Goal: Information Seeking & Learning: Compare options

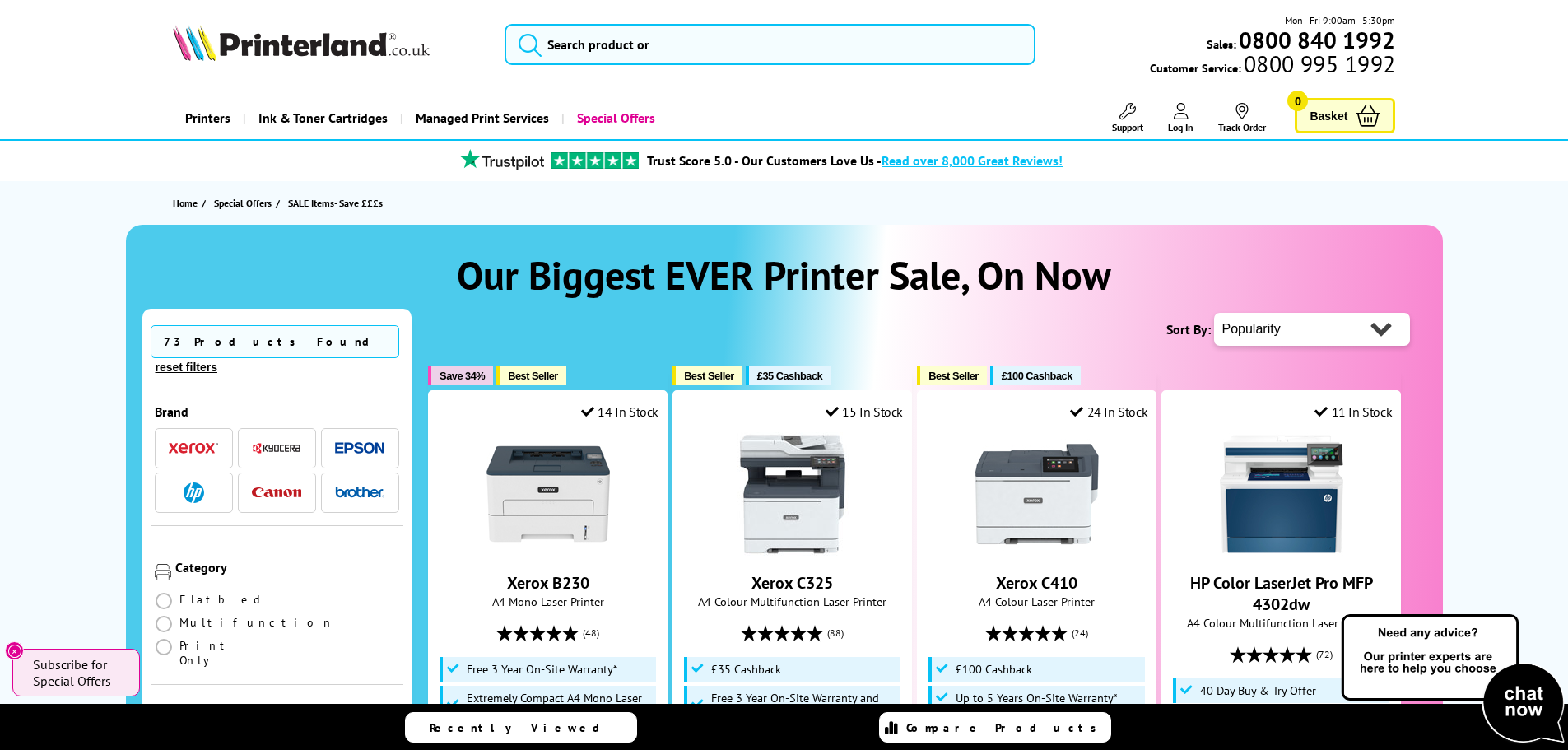
click at [187, 499] on li at bounding box center [194, 493] width 78 height 40
click at [192, 503] on img "button" at bounding box center [194, 493] width 21 height 21
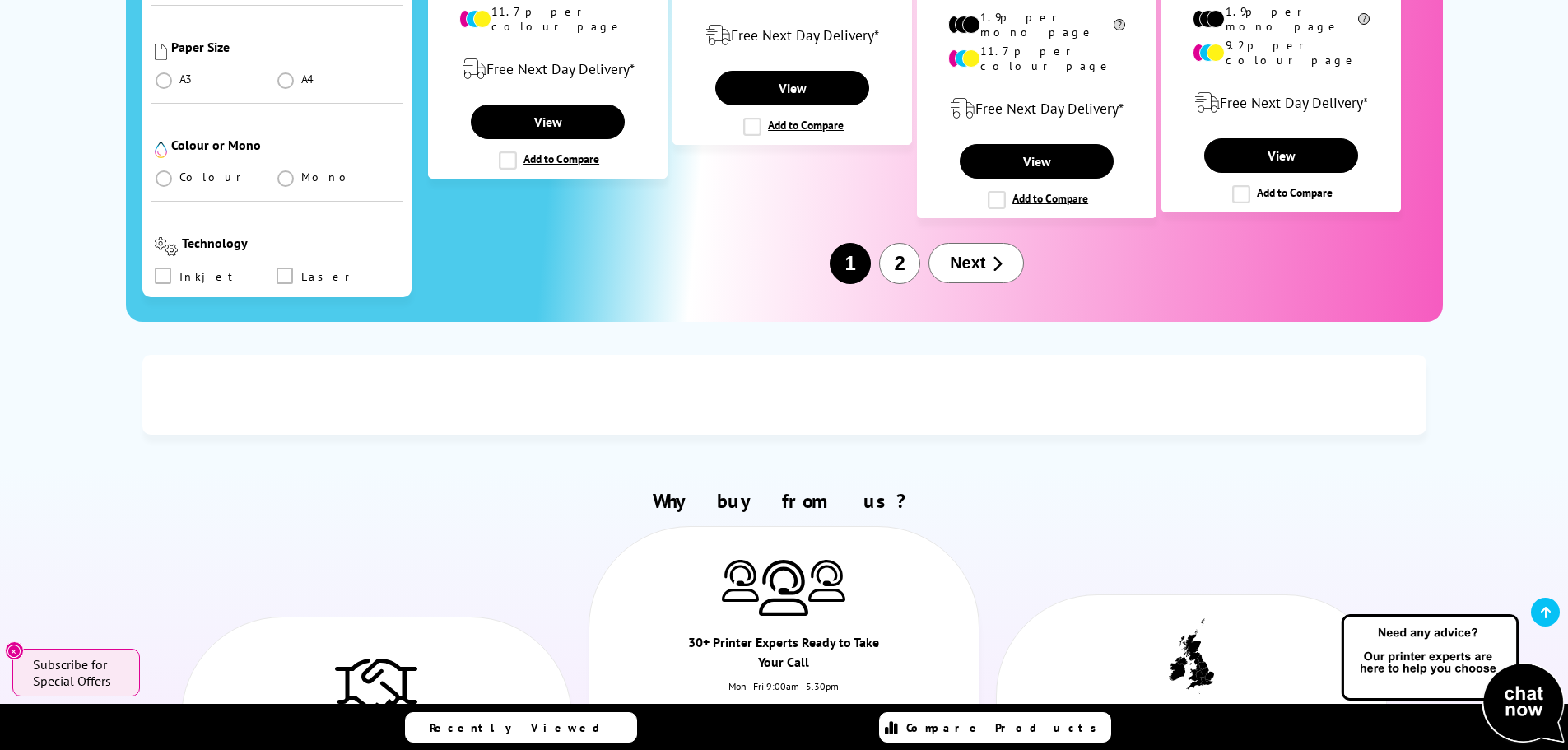
scroll to position [2140, 0]
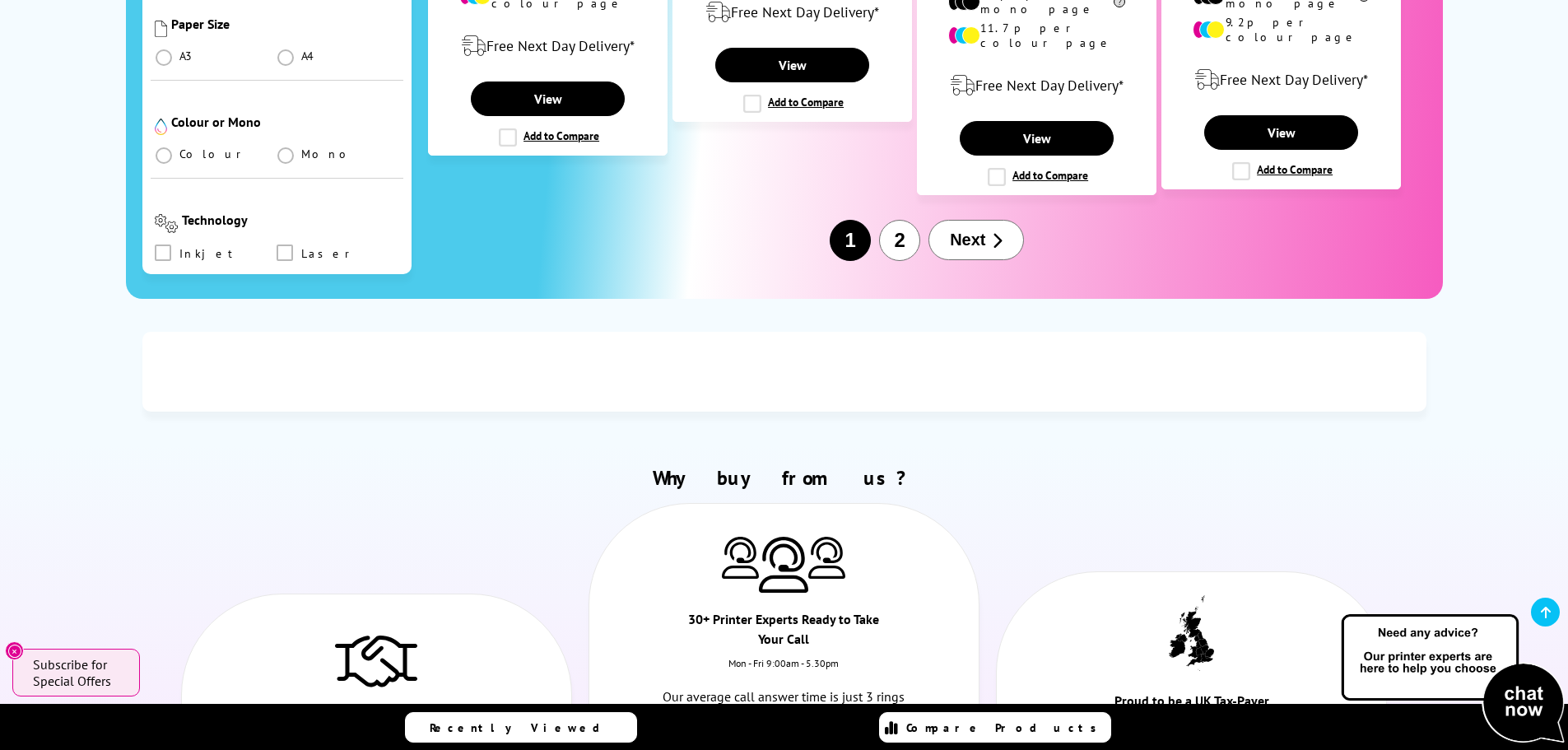
click at [977, 250] on span "Next" at bounding box center [967, 240] width 35 height 19
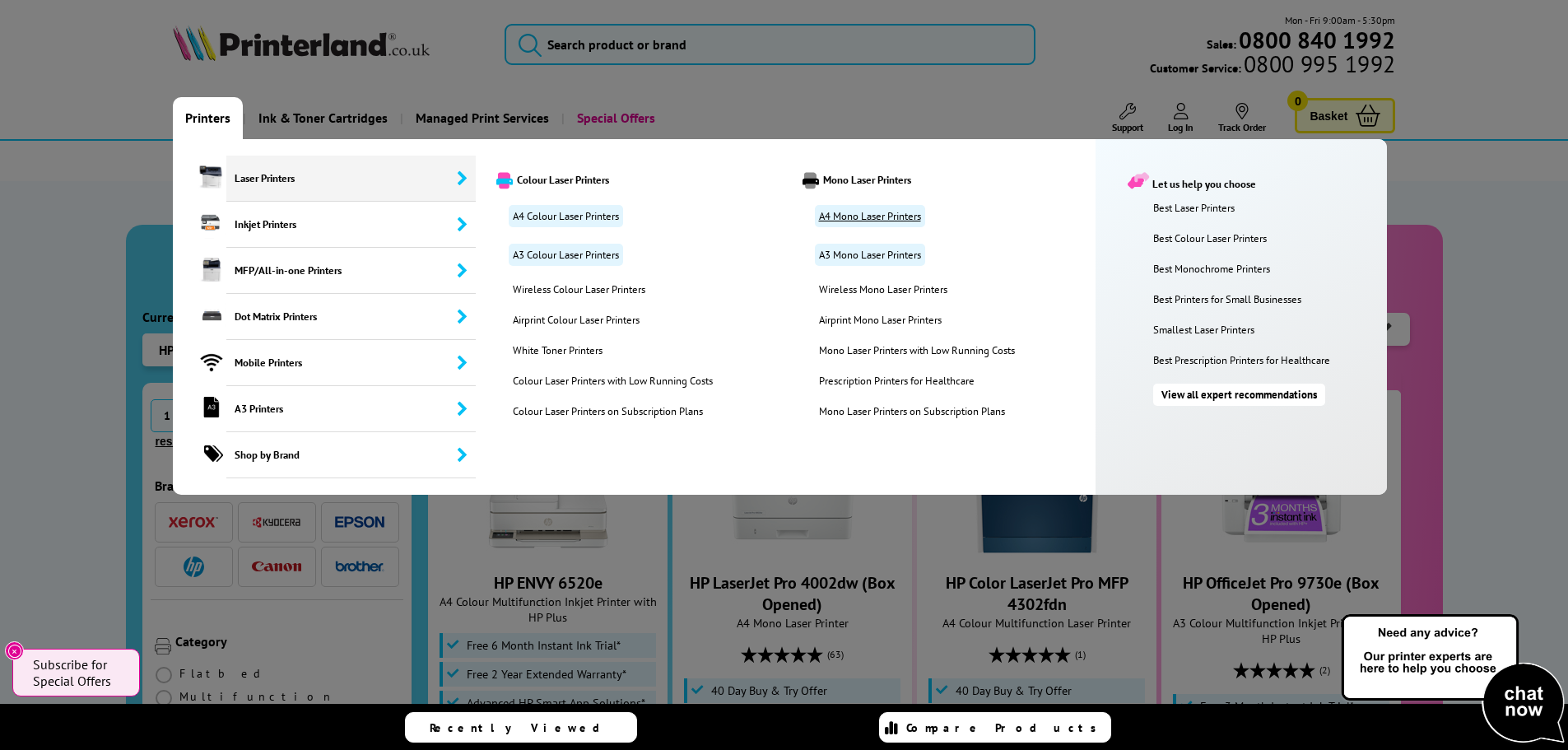
click at [918, 227] on link "A4 Mono Laser Printers" at bounding box center [869, 216] width 110 height 22
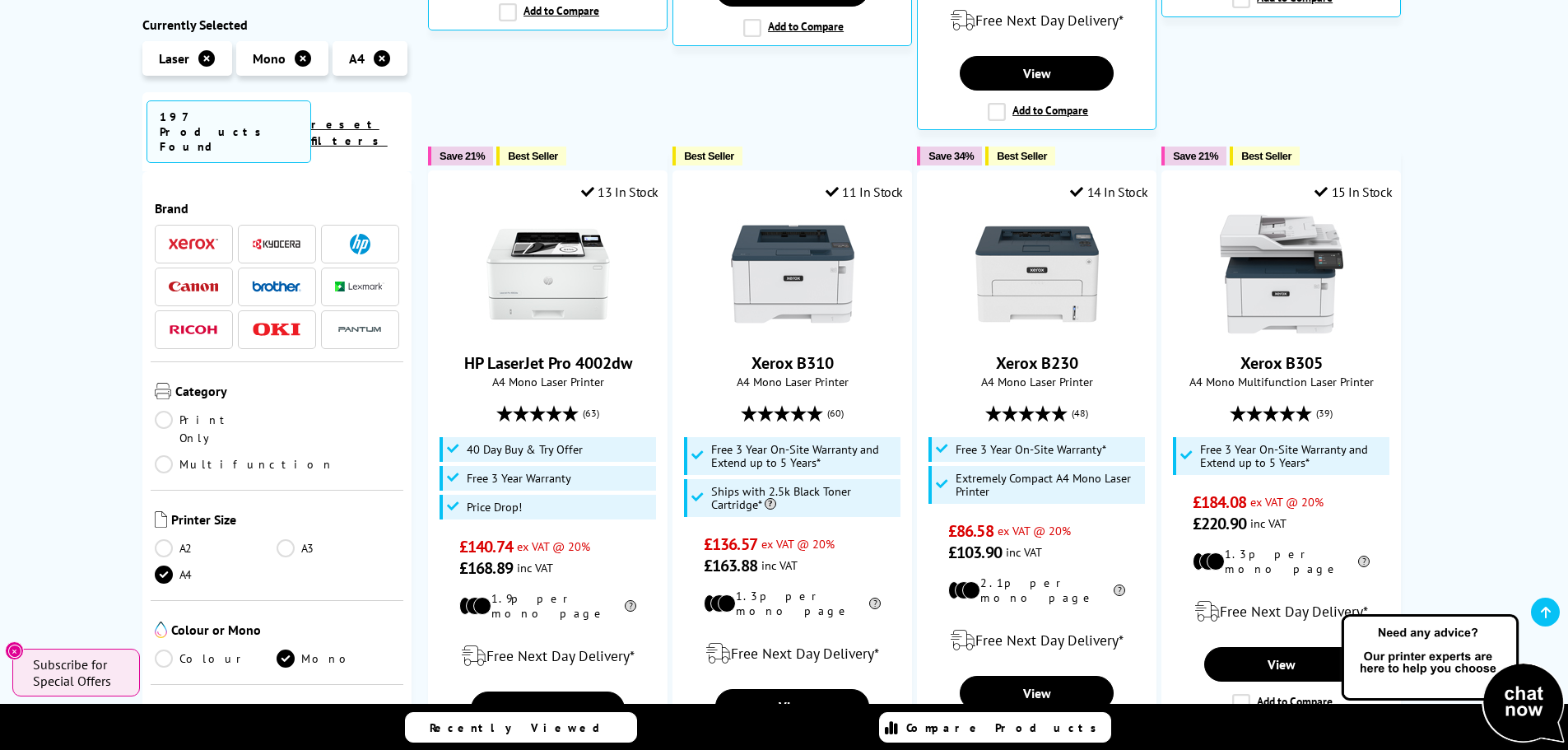
scroll to position [906, 0]
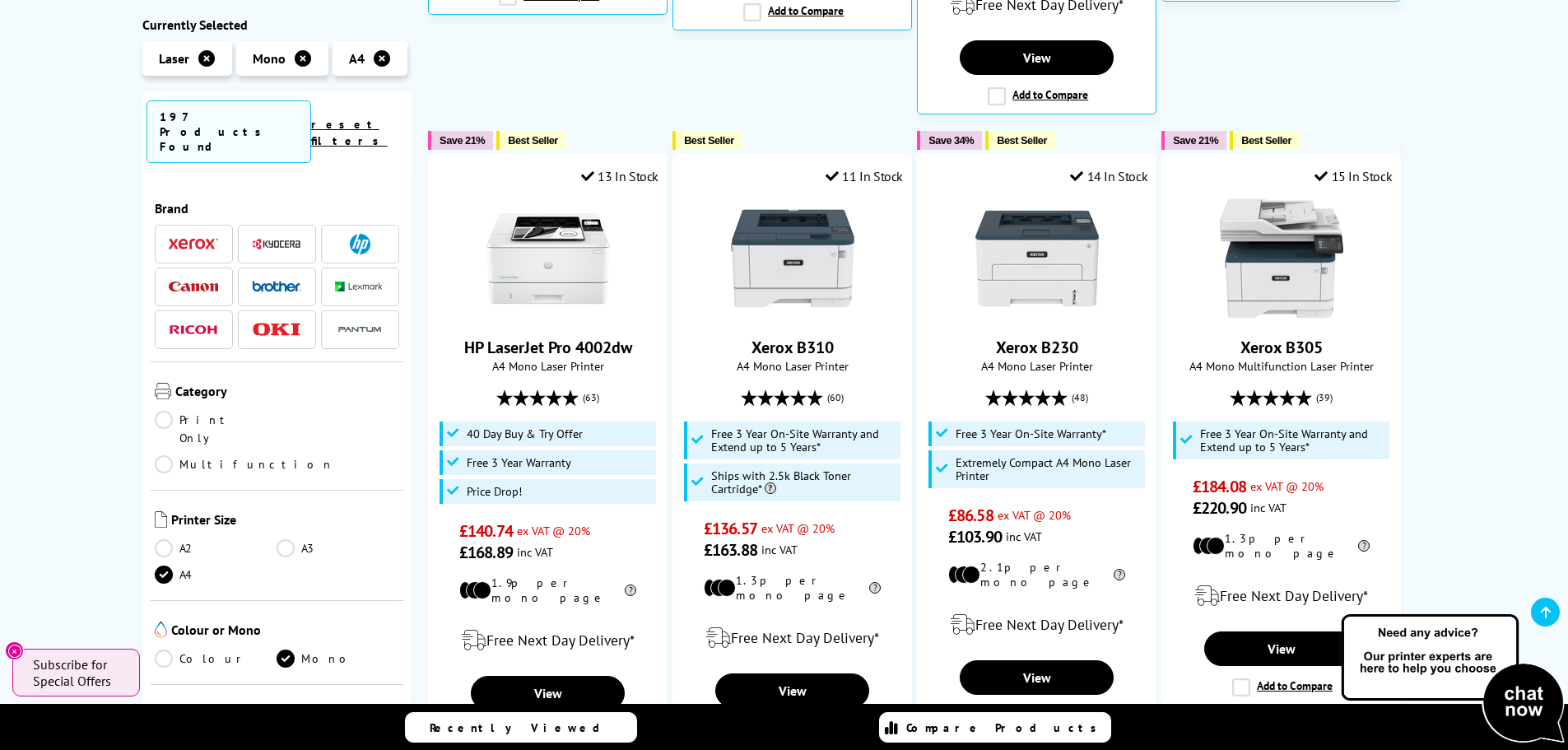
click at [370, 234] on span at bounding box center [360, 244] width 49 height 21
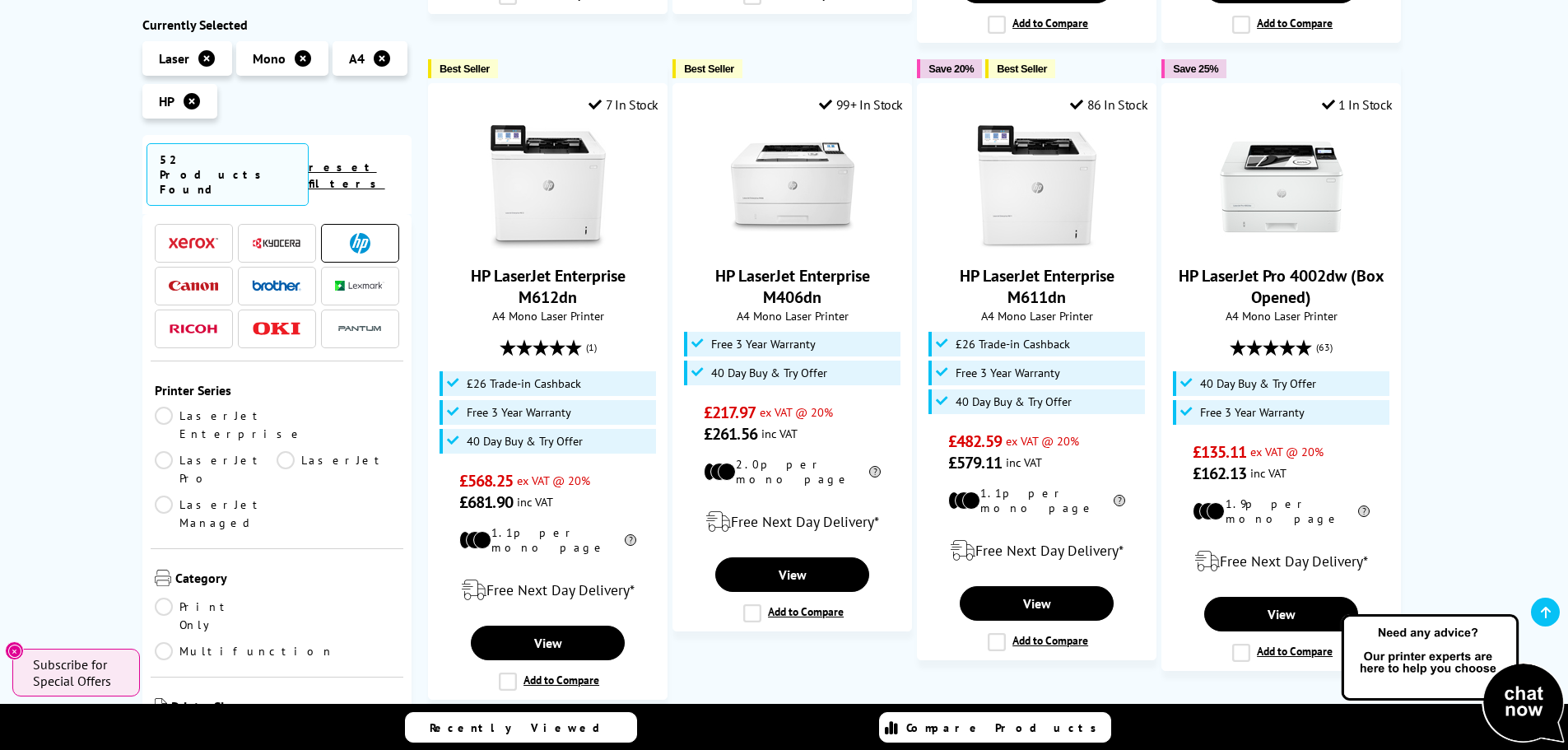
scroll to position [83, 0]
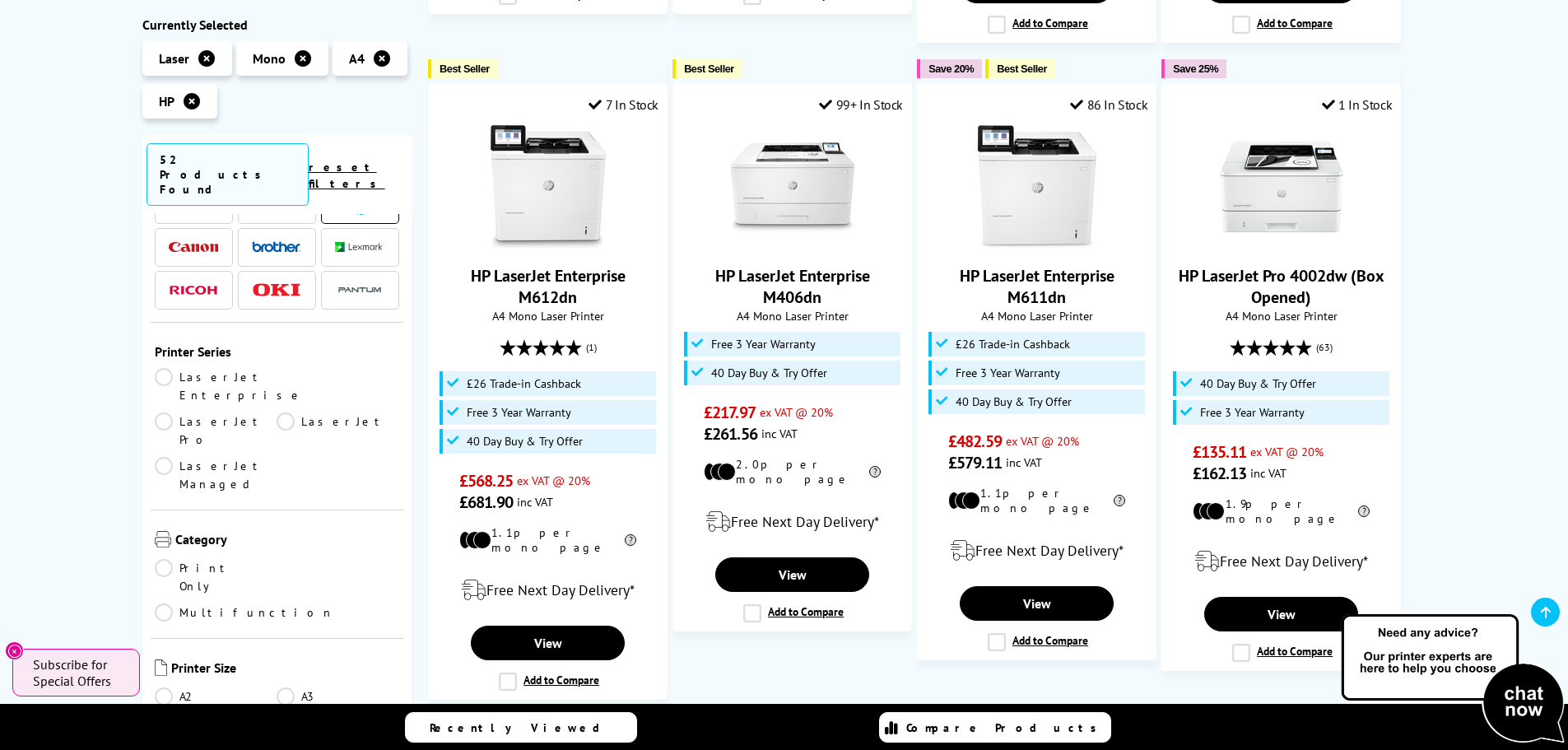
click at [287, 604] on link "Multifunction" at bounding box center [244, 612] width 179 height 18
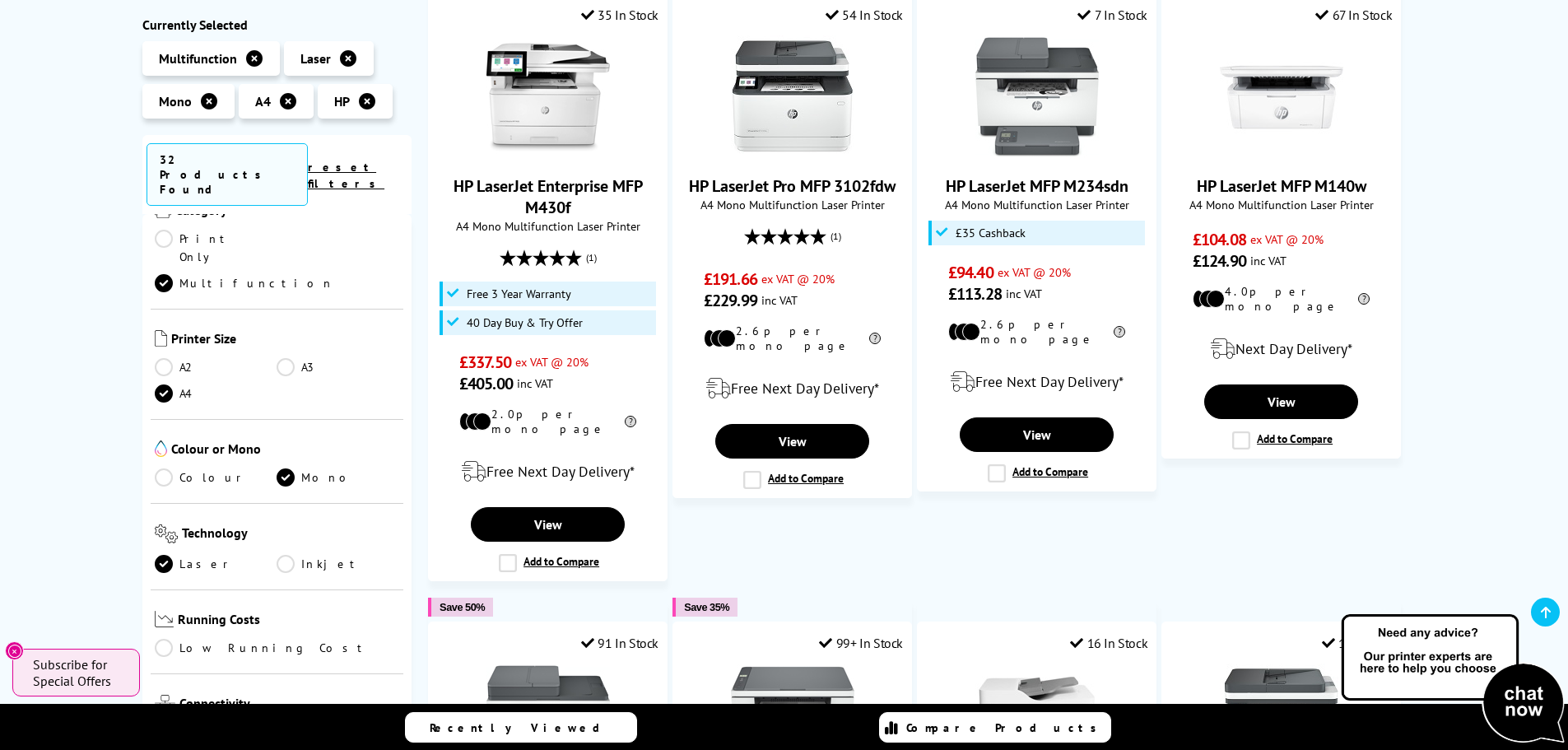
scroll to position [494, 0]
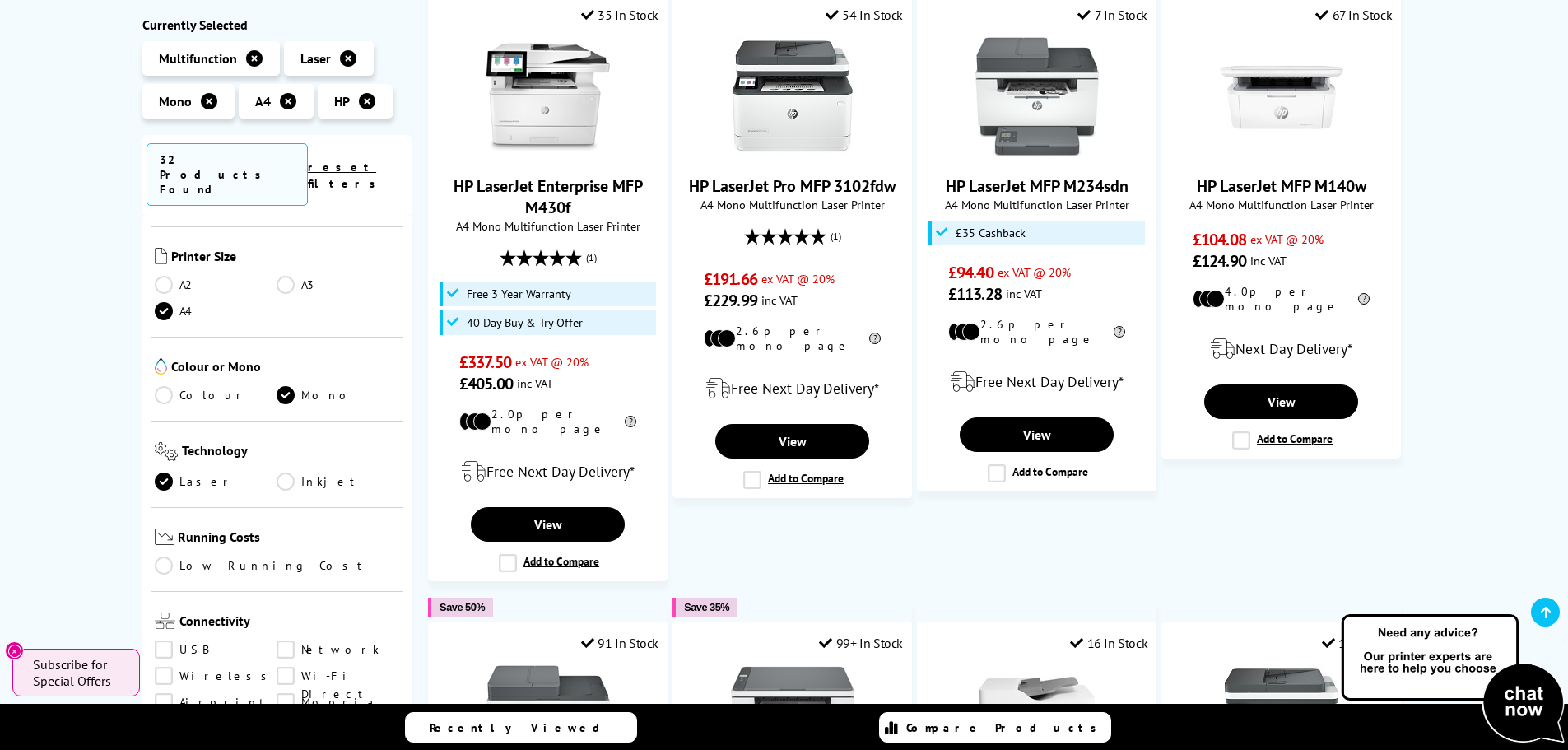
click at [288, 641] on link "Network" at bounding box center [337, 649] width 122 height 18
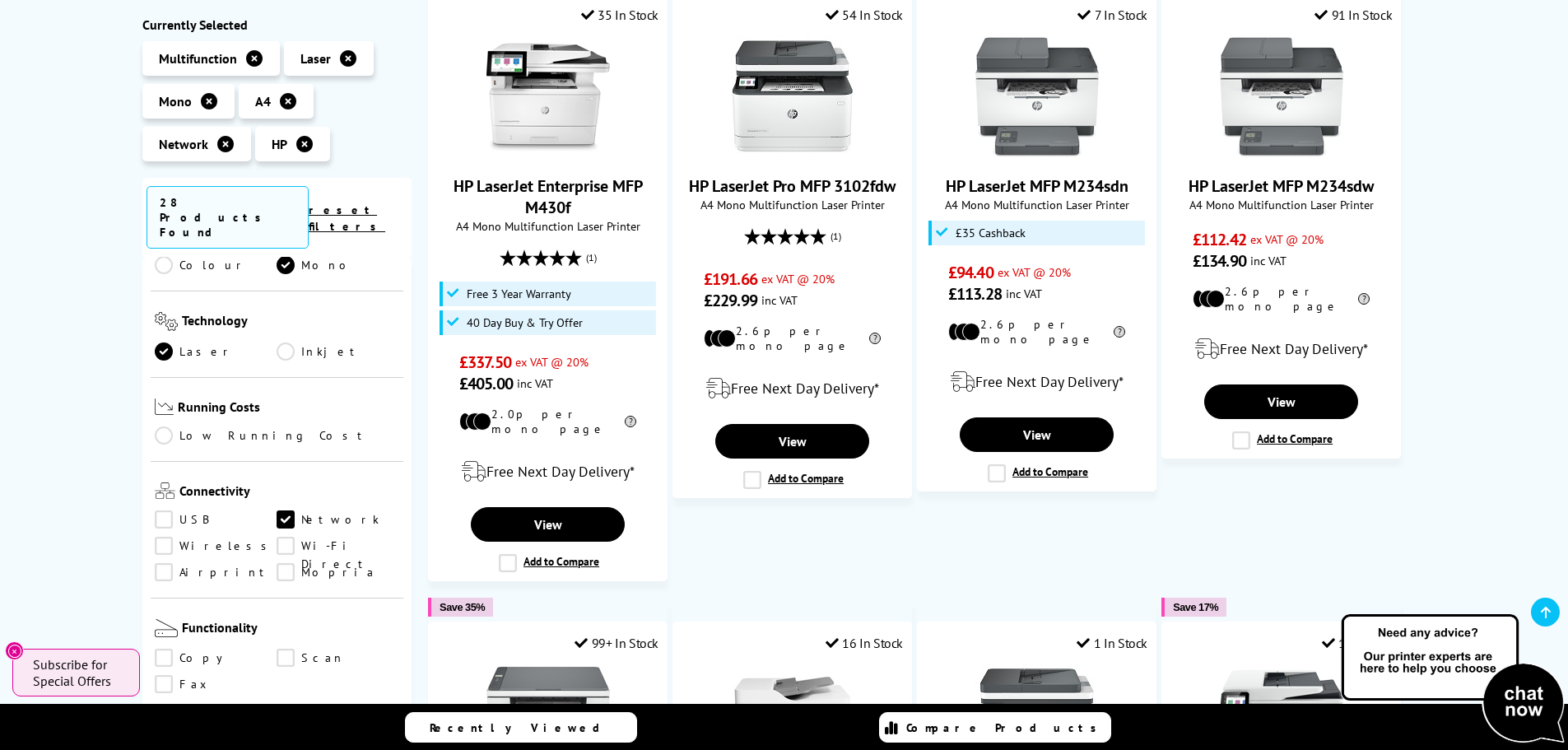
scroll to position [741, 0]
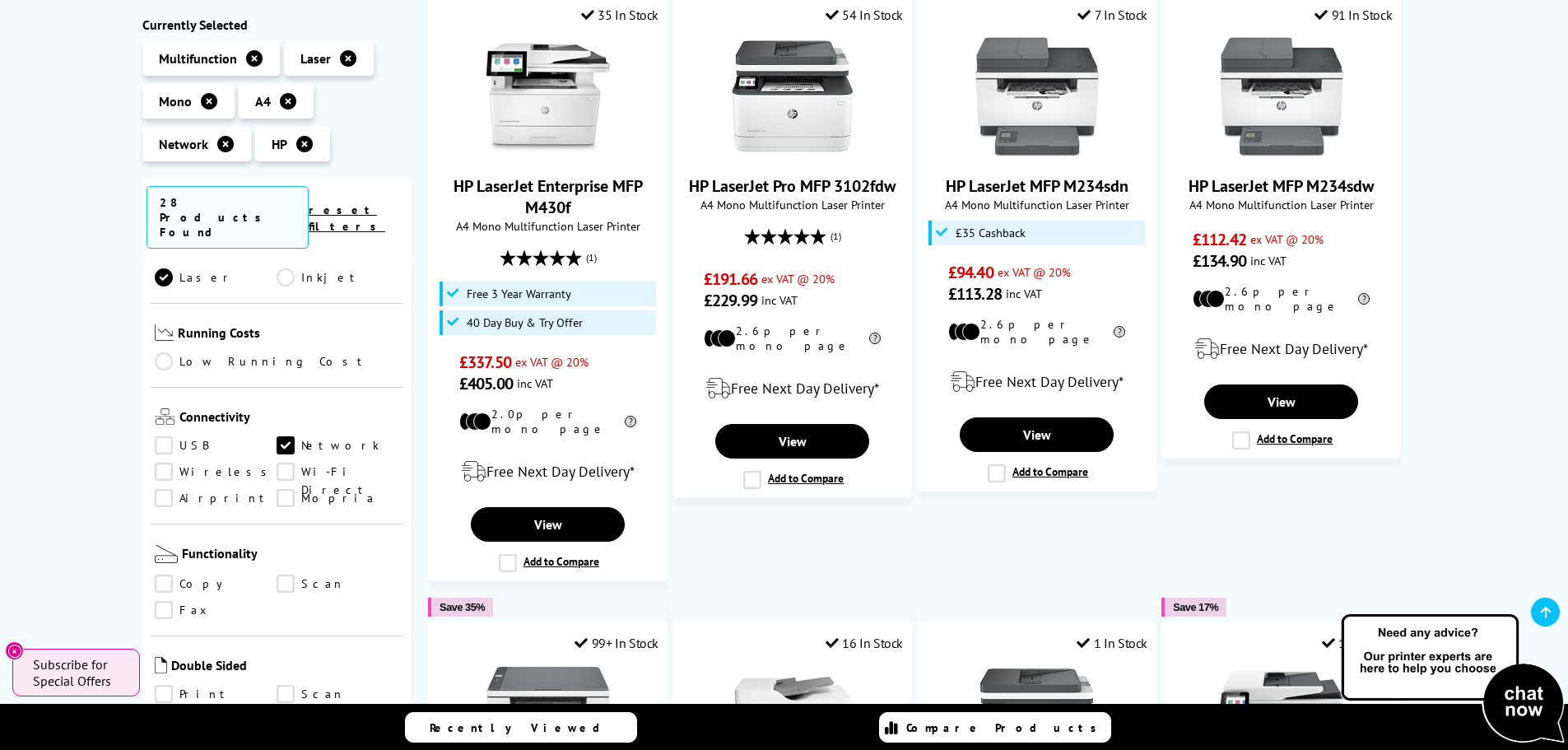
click at [288, 575] on link "Scan" at bounding box center [337, 584] width 122 height 18
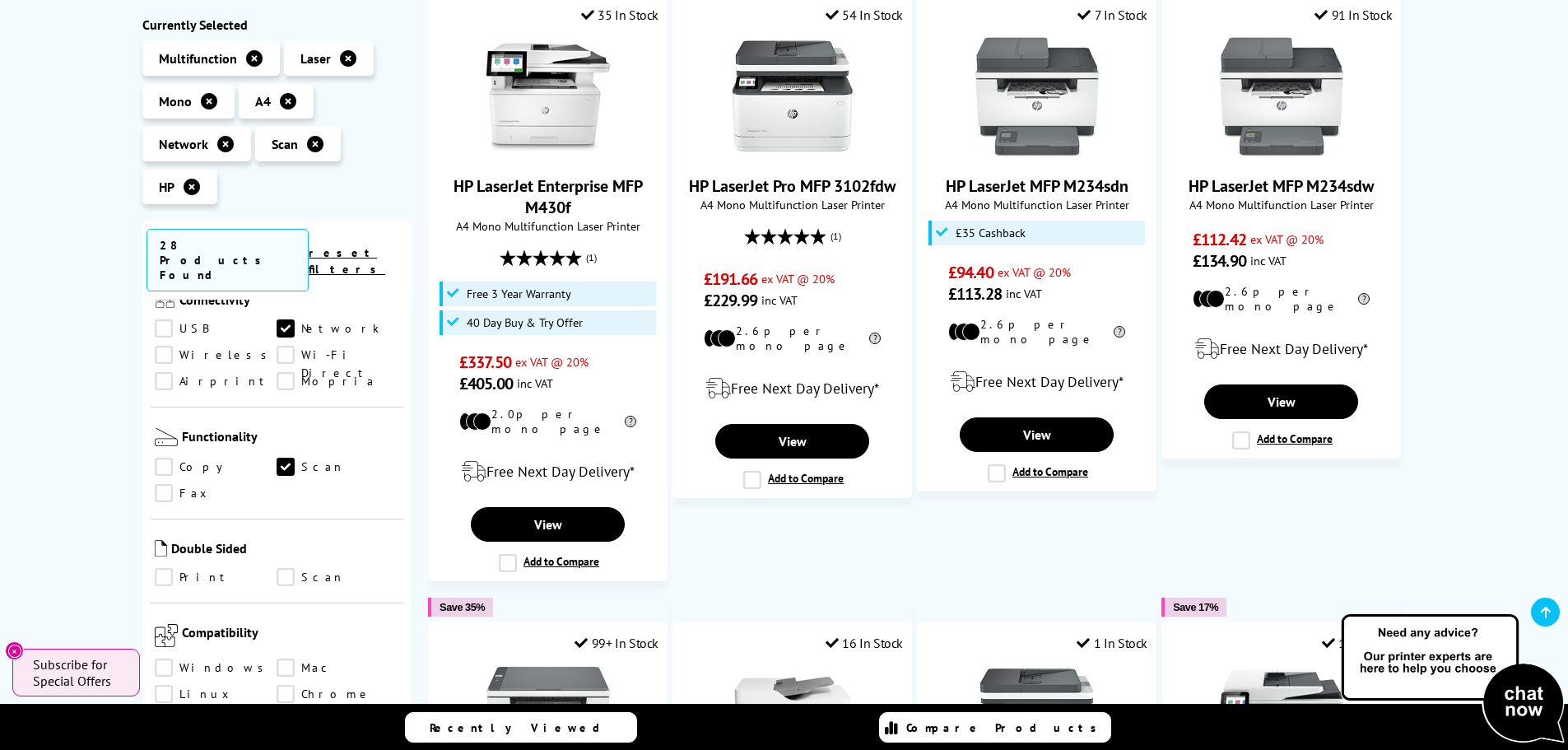
scroll to position [906, 0]
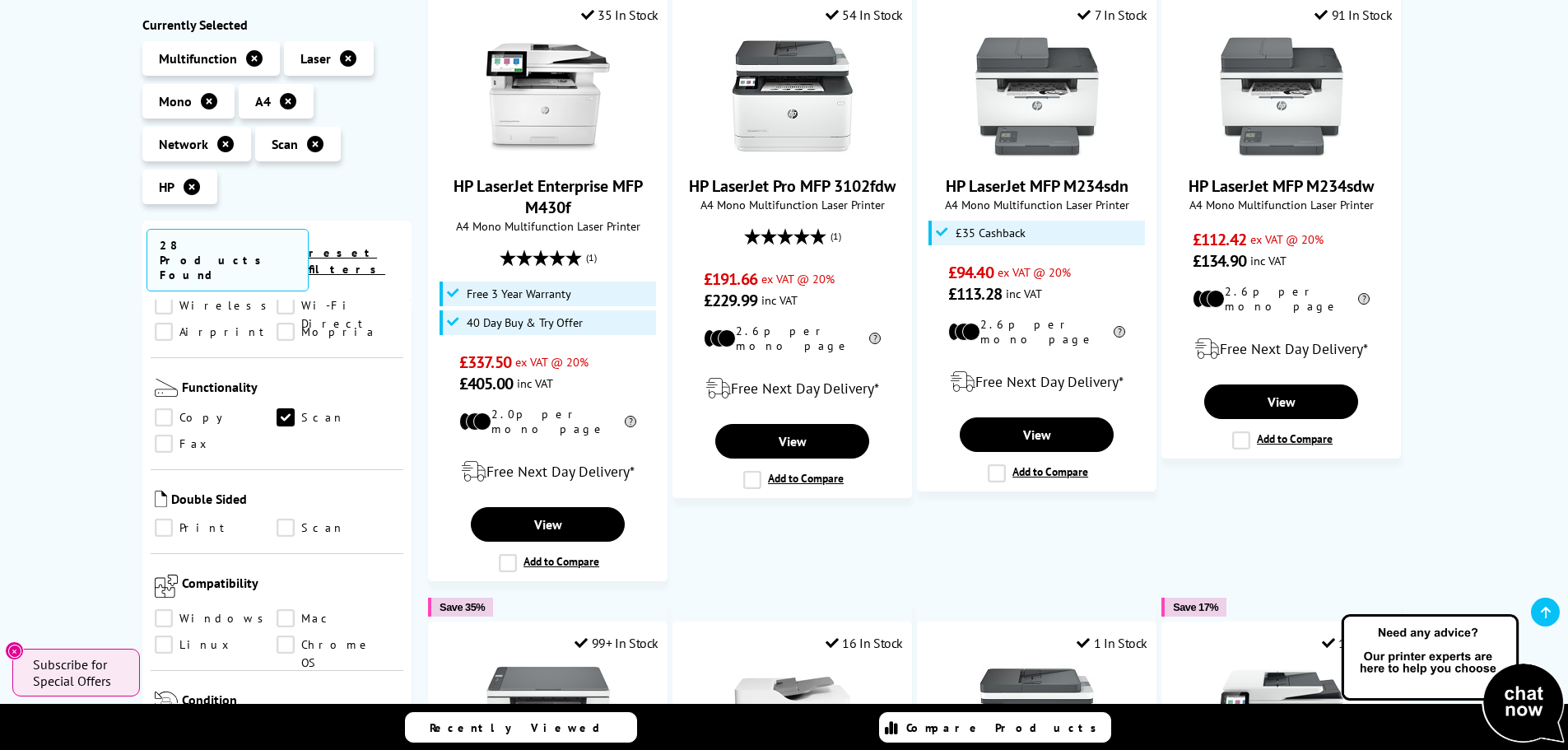
click at [289, 519] on link "Scan" at bounding box center [337, 528] width 122 height 18
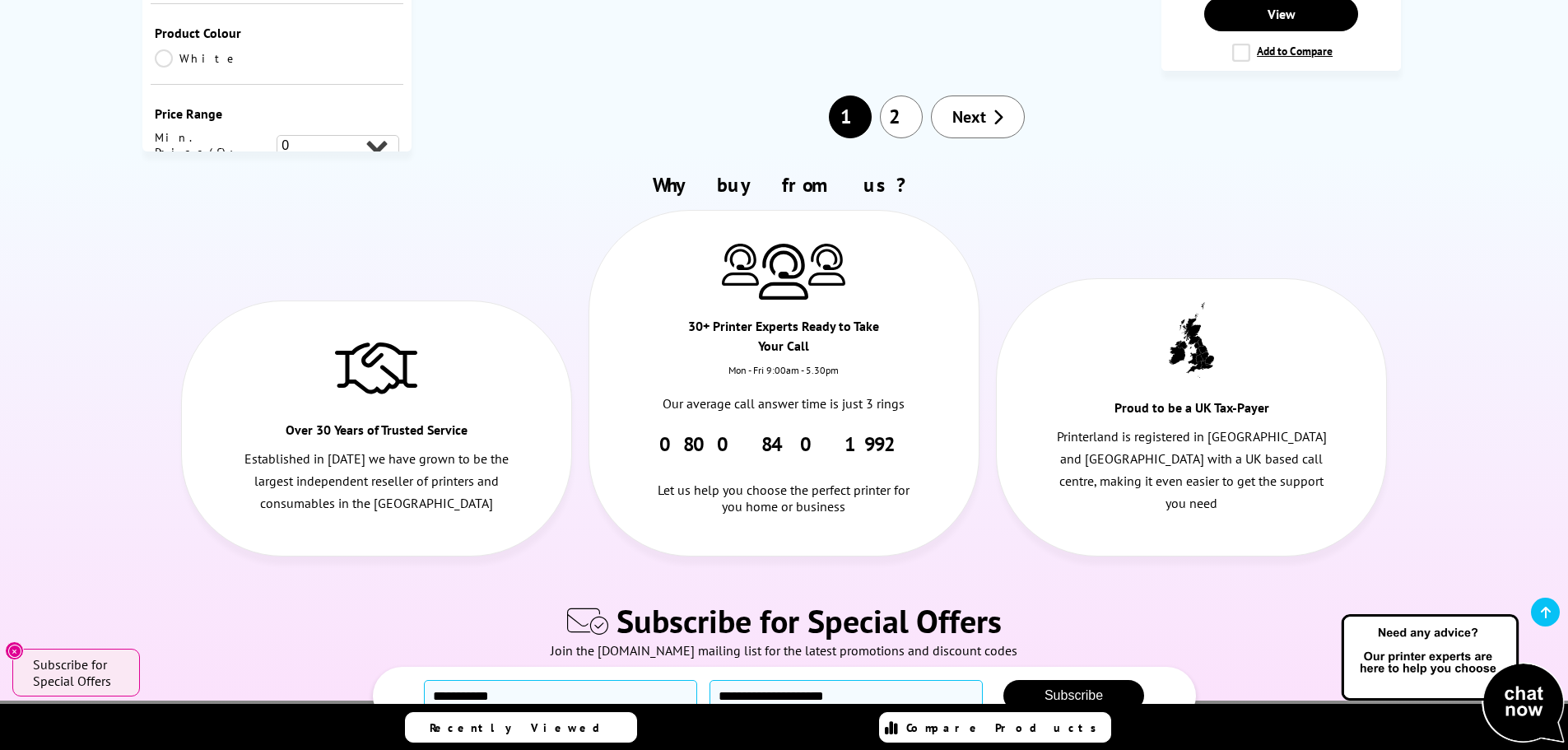
scroll to position [2058, 0]
click at [979, 127] on span "Next" at bounding box center [969, 116] width 34 height 22
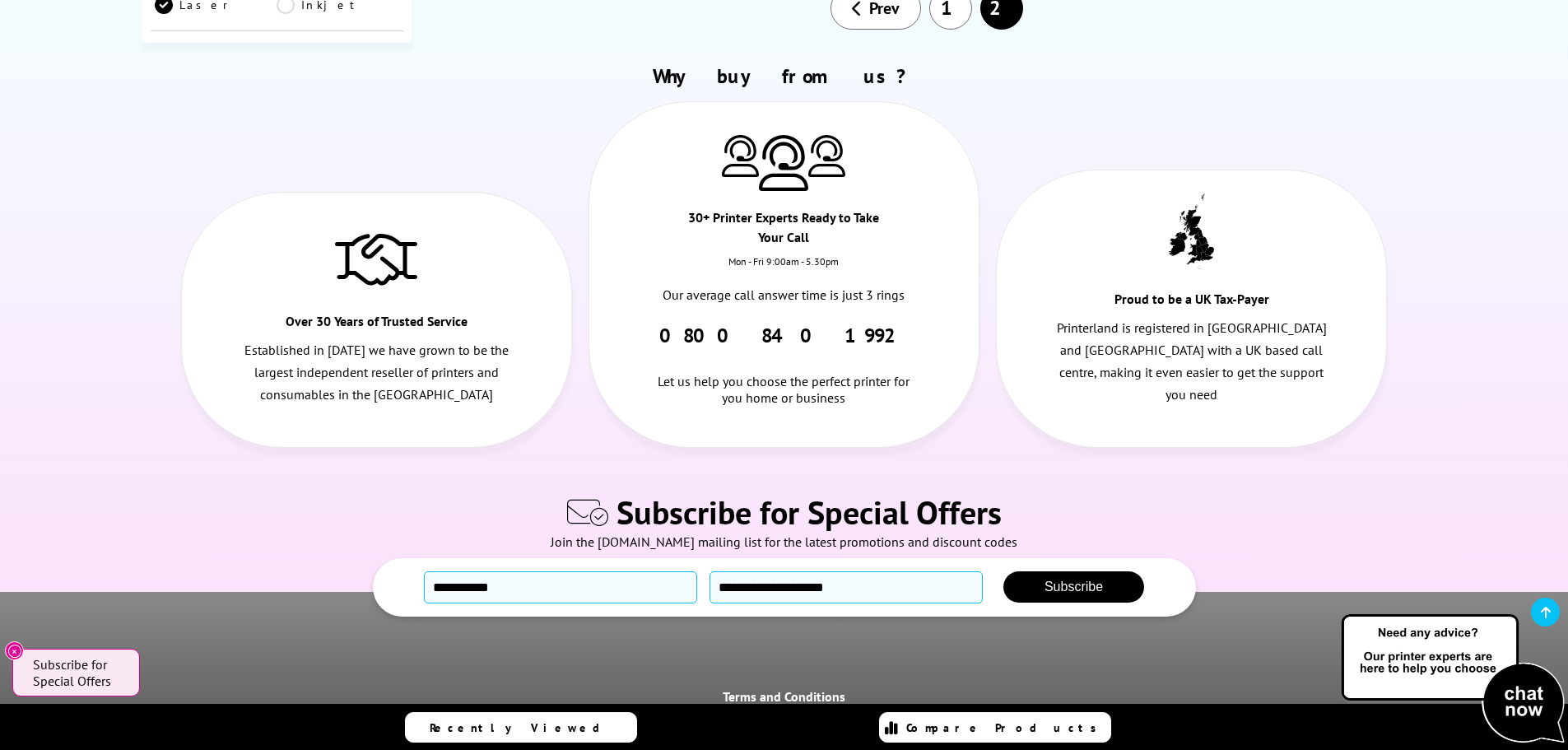
scroll to position [1978, 0]
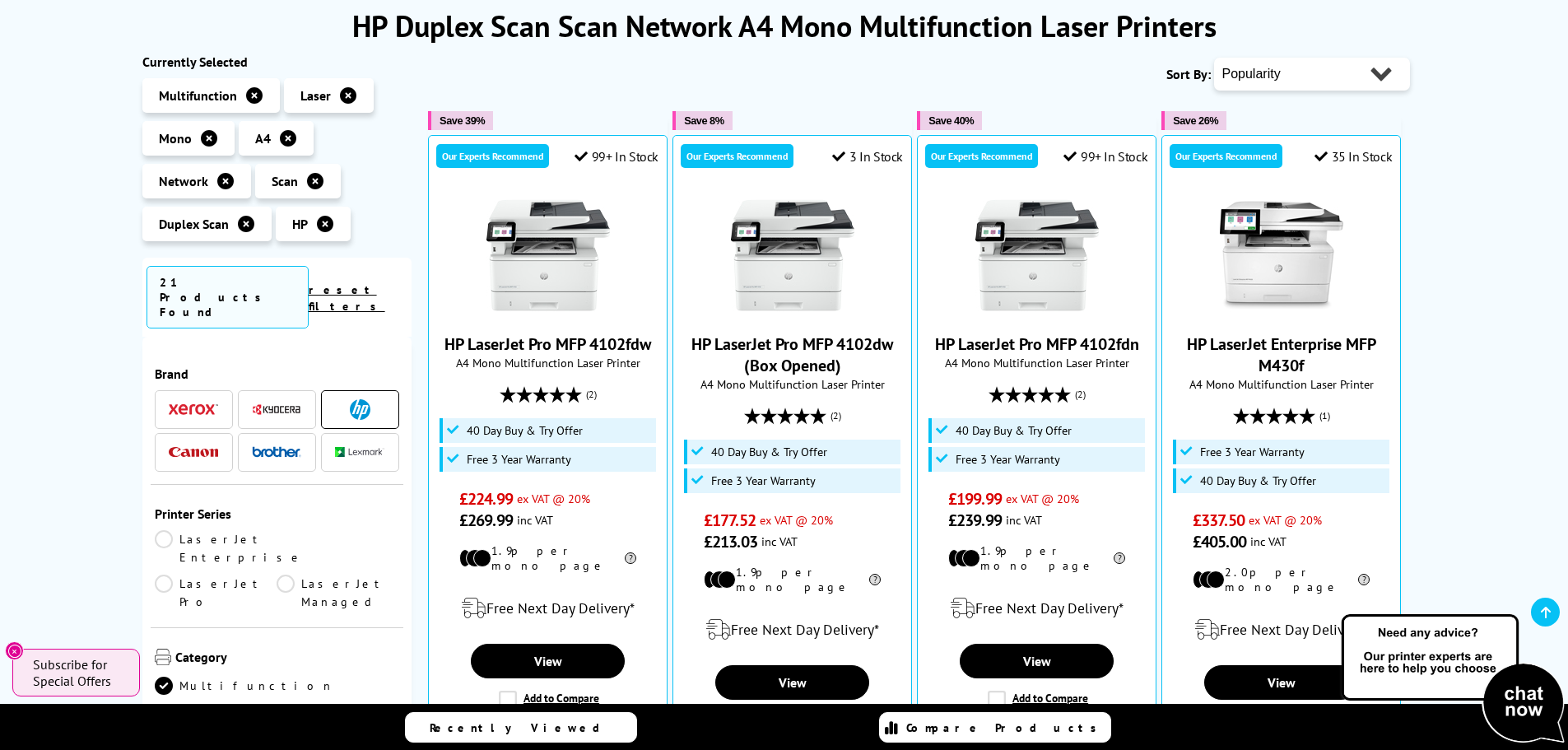
scroll to position [247, 0]
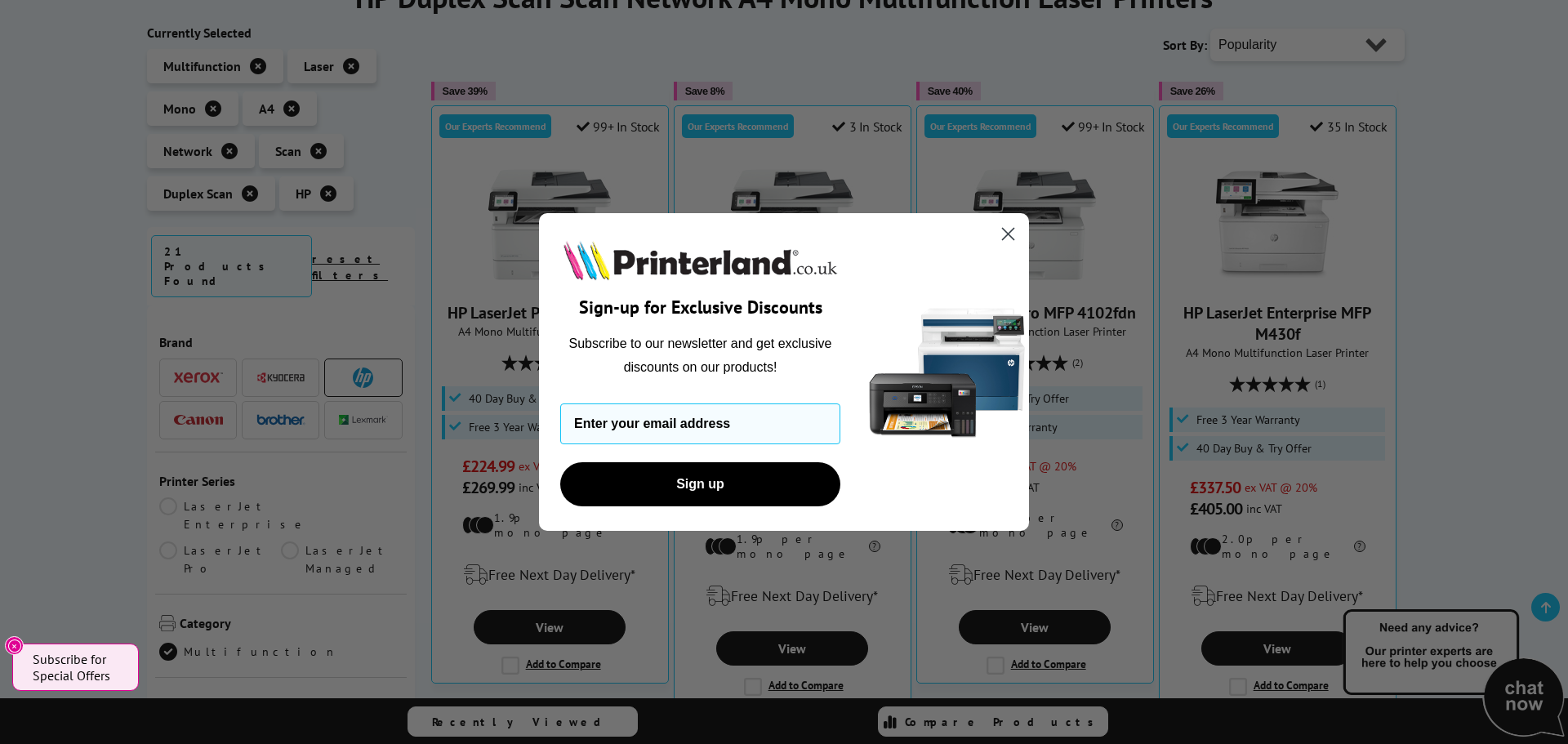
click at [1010, 224] on circle "Close dialog" at bounding box center [1008, 234] width 27 height 27
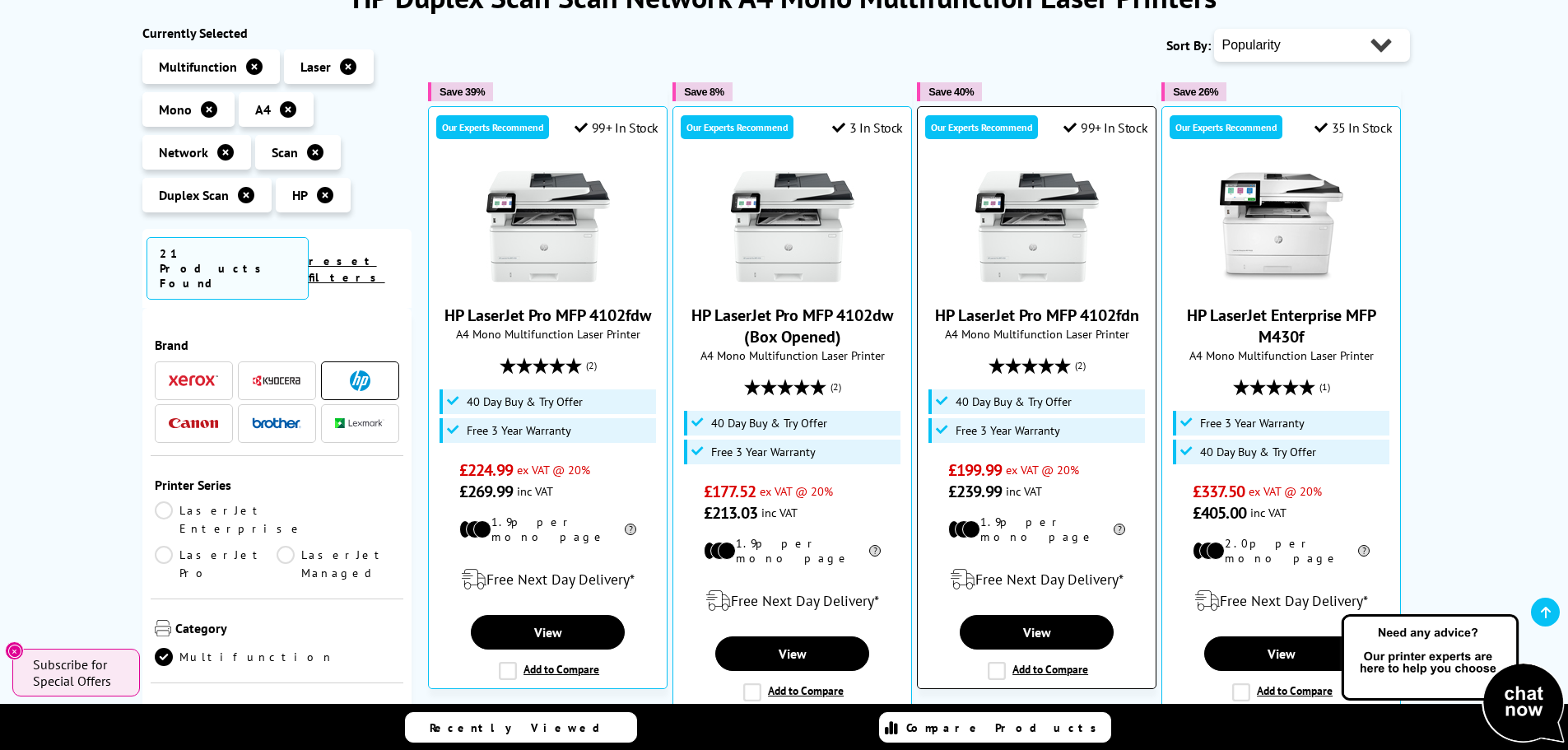
click at [1033, 326] on link "HP LaserJet Pro MFP 4102fdn" at bounding box center [1036, 315] width 204 height 22
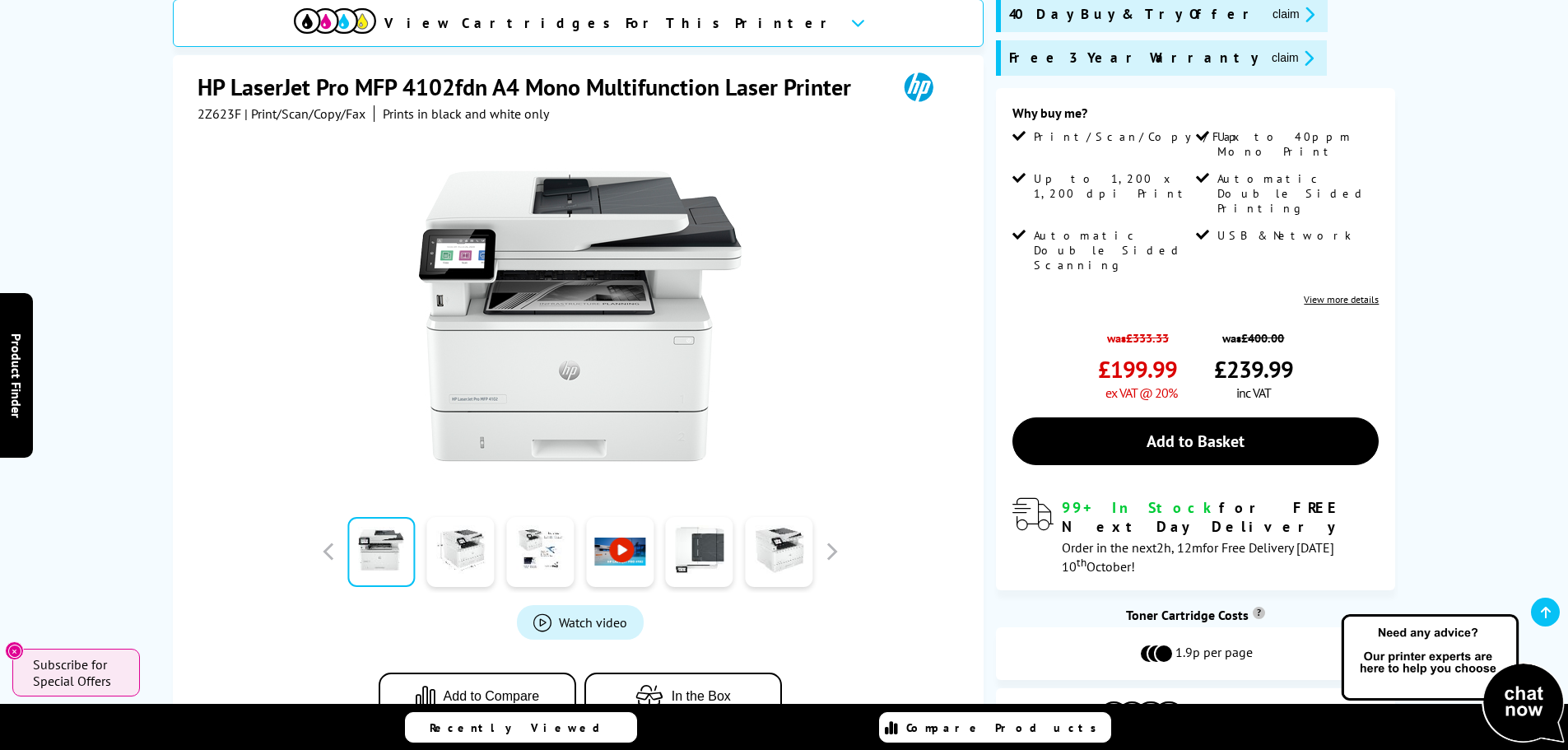
scroll to position [329, 0]
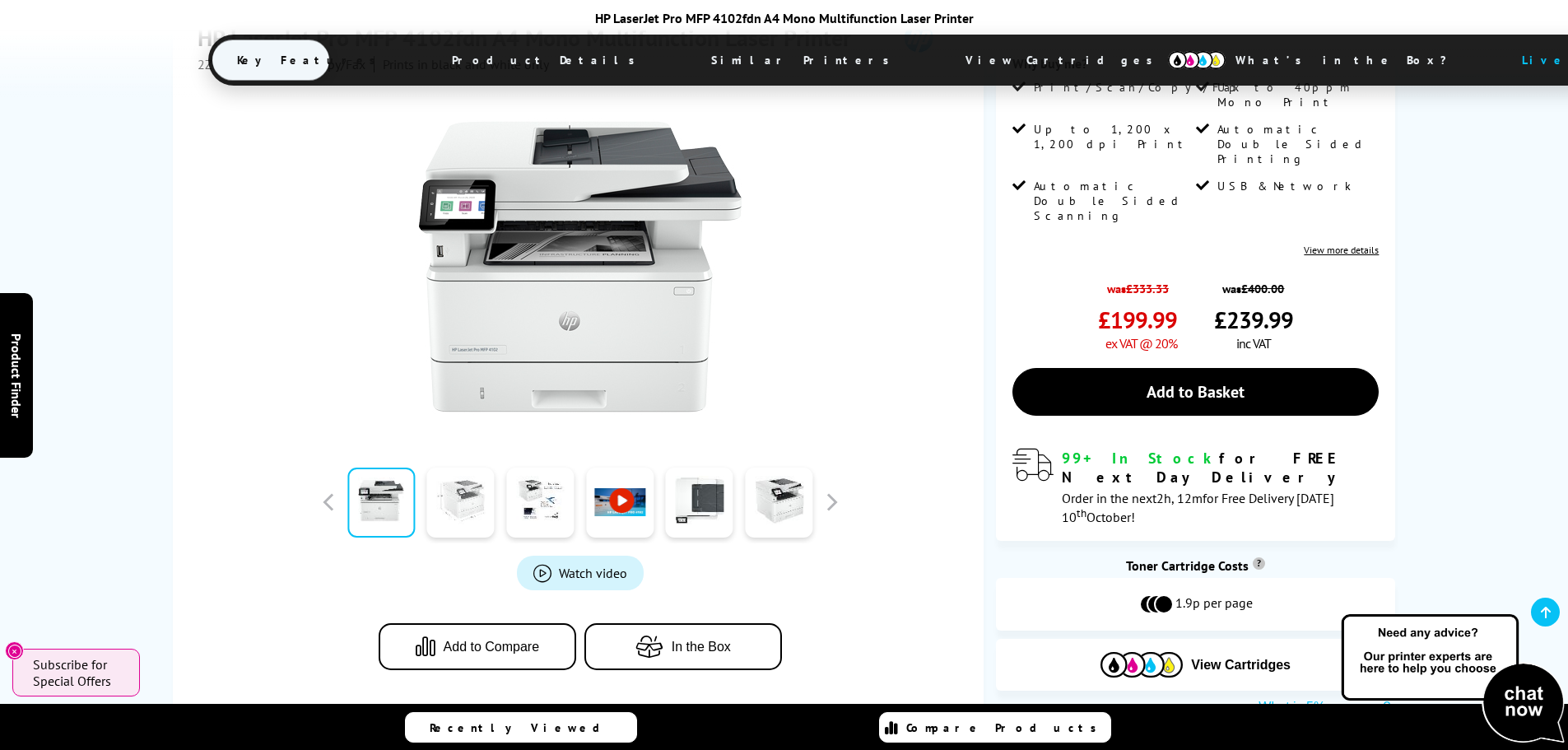
click at [468, 516] on link at bounding box center [460, 502] width 67 height 70
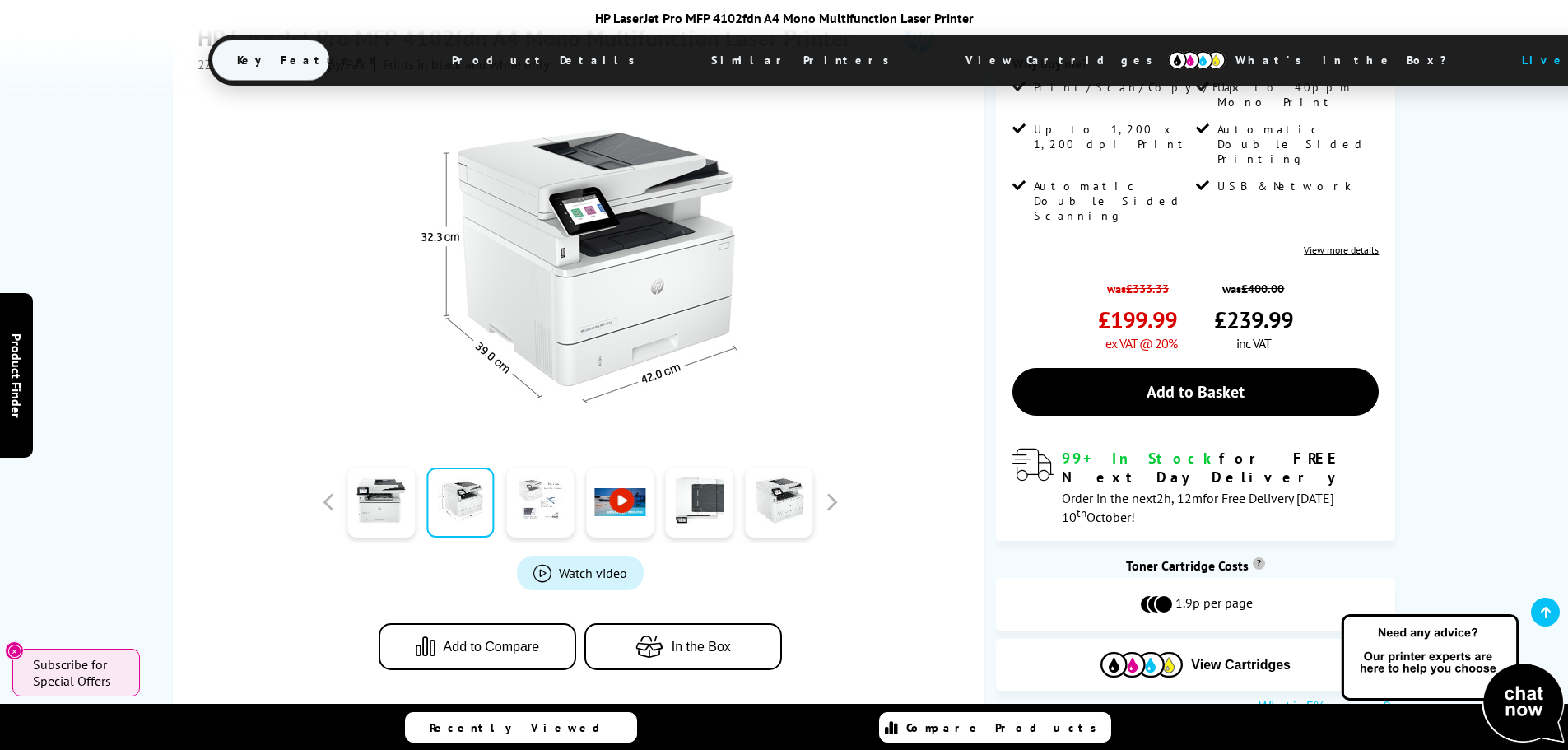
click at [544, 517] on link at bounding box center [539, 502] width 67 height 70
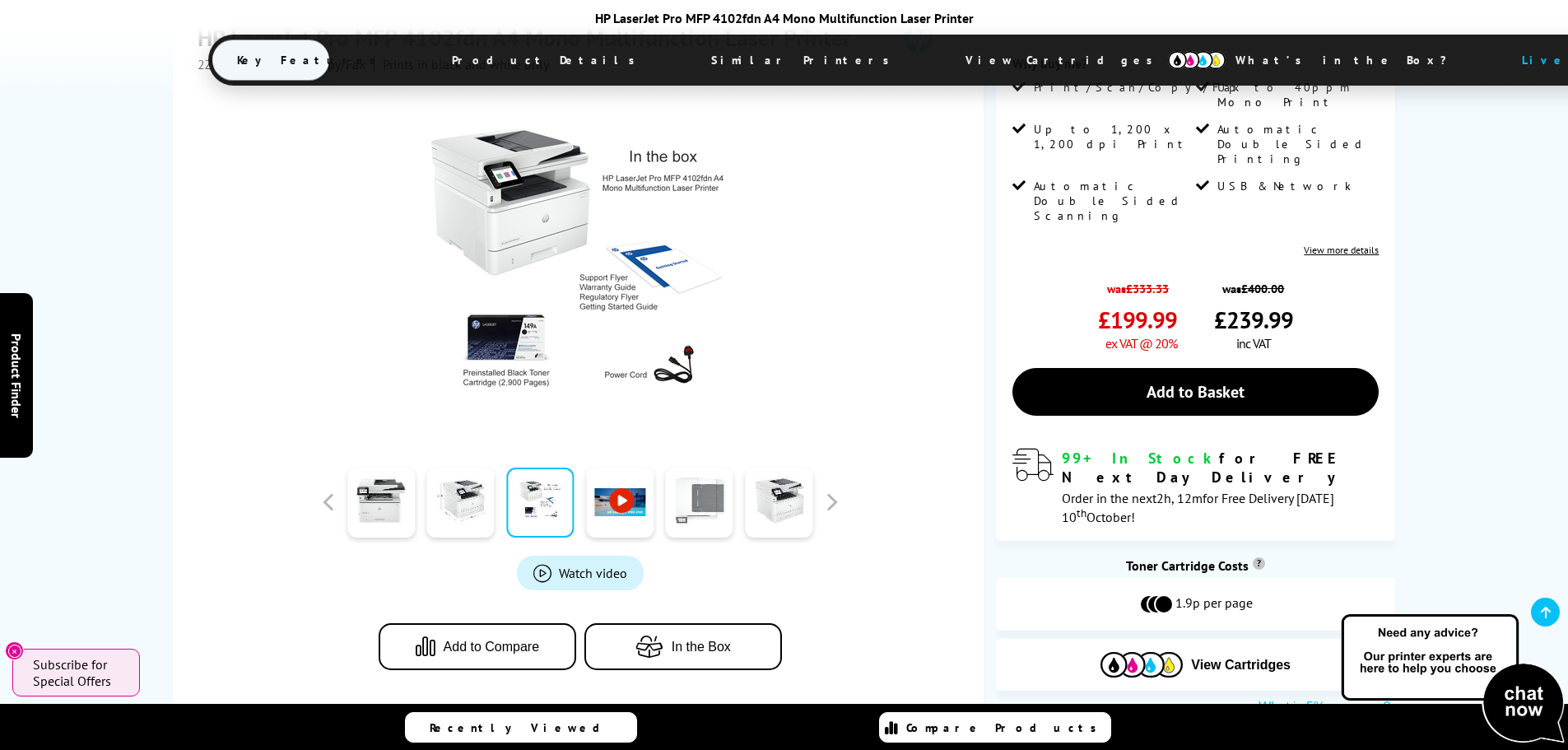
click at [697, 530] on link at bounding box center [699, 502] width 67 height 70
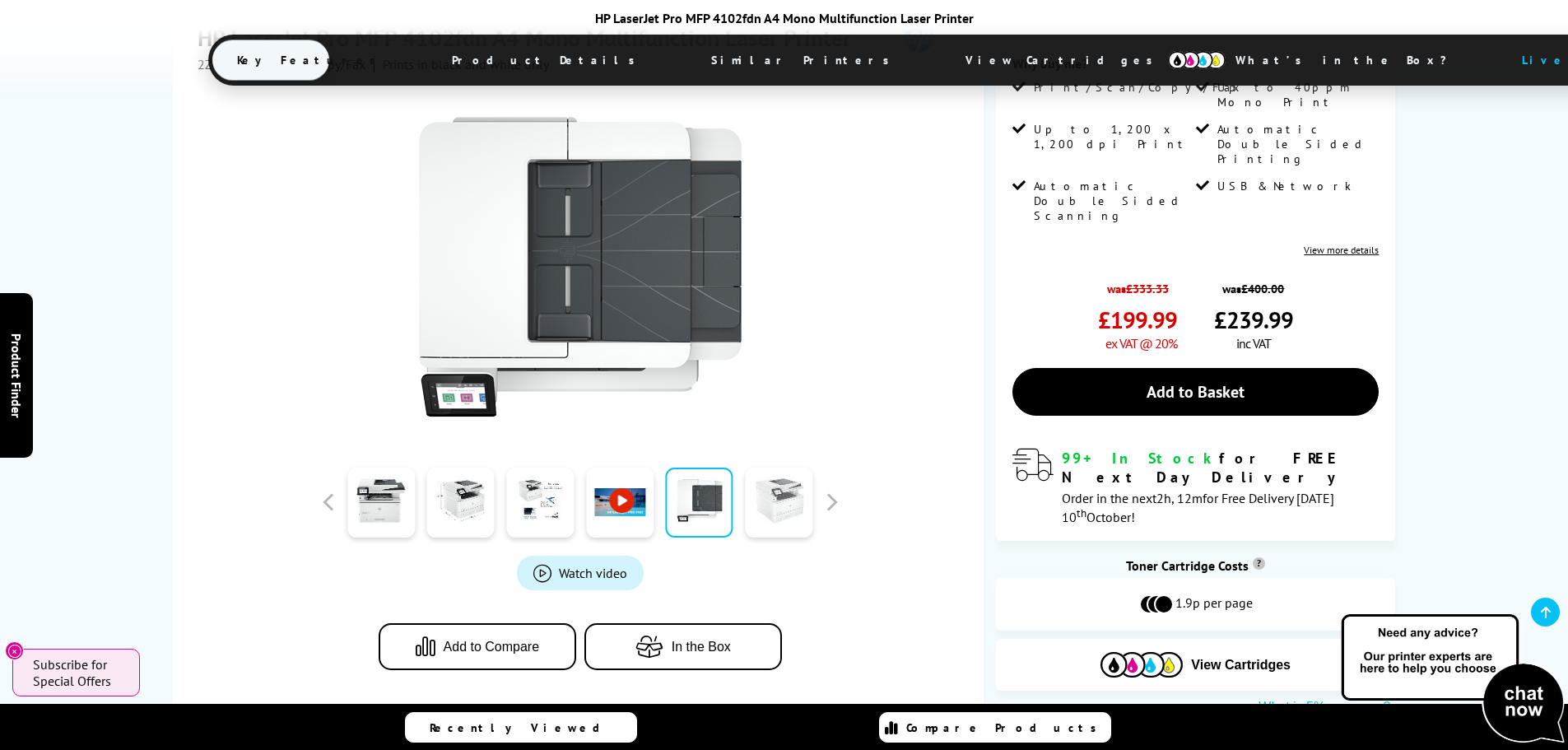
click at [784, 523] on link at bounding box center [778, 502] width 67 height 70
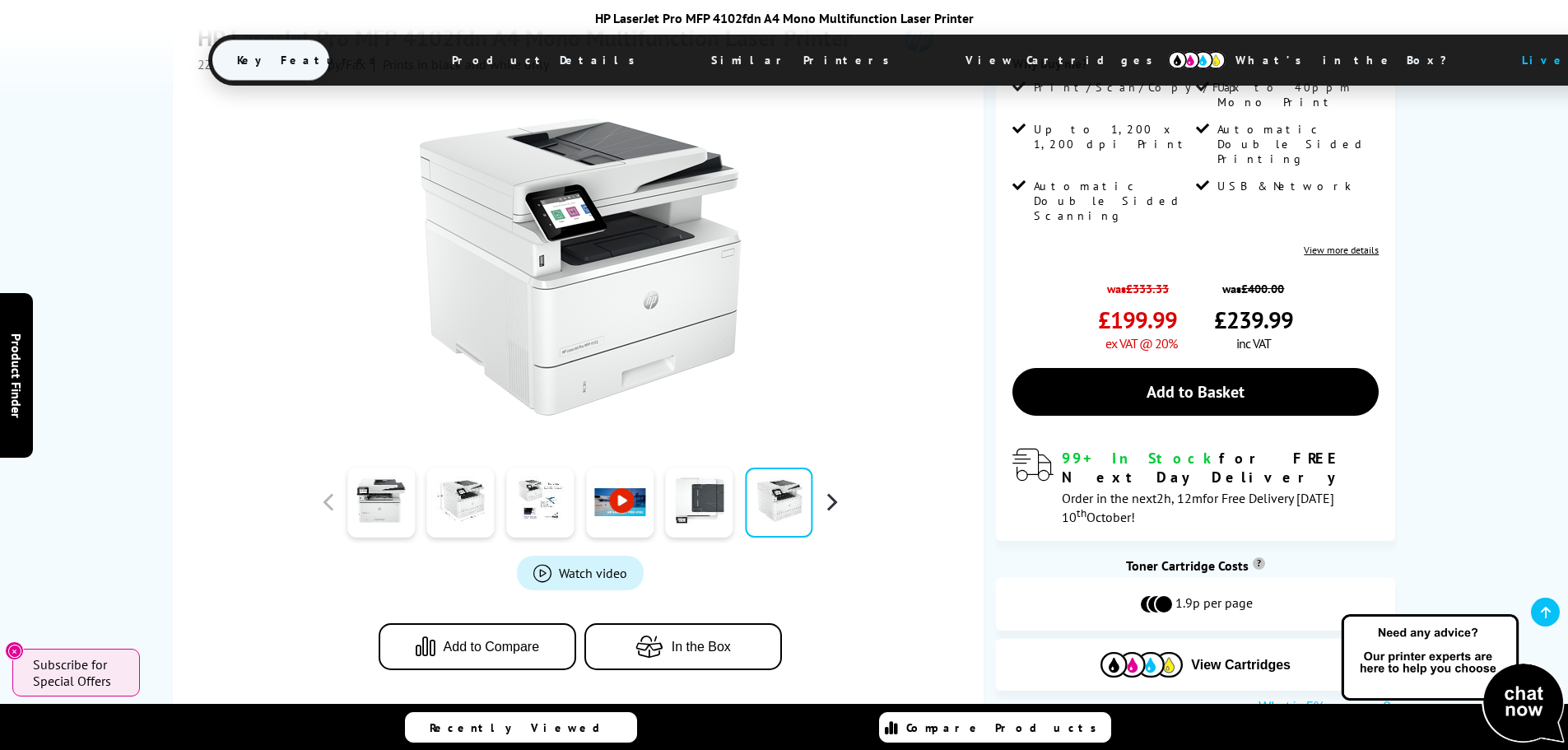
click at [831, 515] on button "button" at bounding box center [831, 502] width 25 height 25
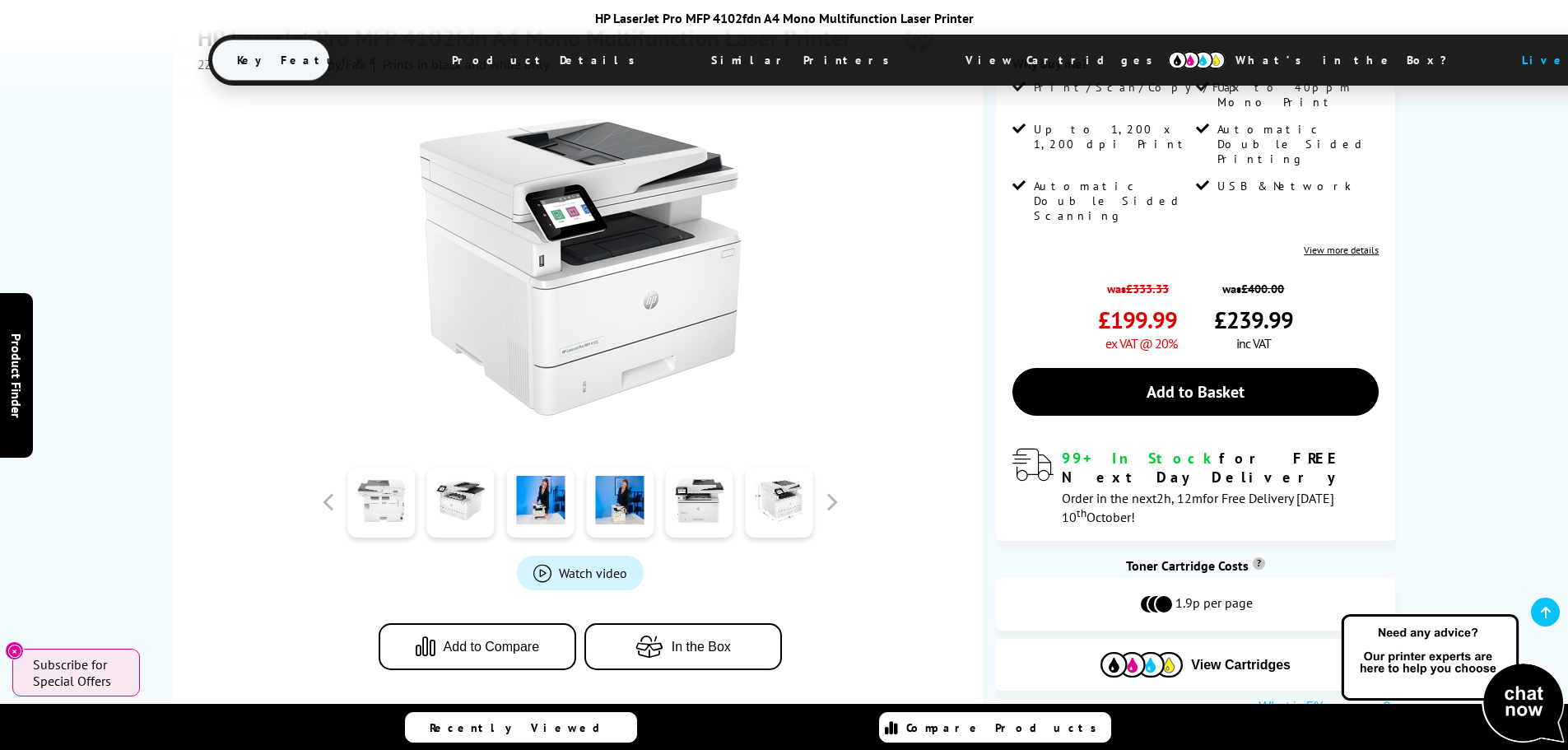
click at [387, 516] on link at bounding box center [381, 502] width 67 height 70
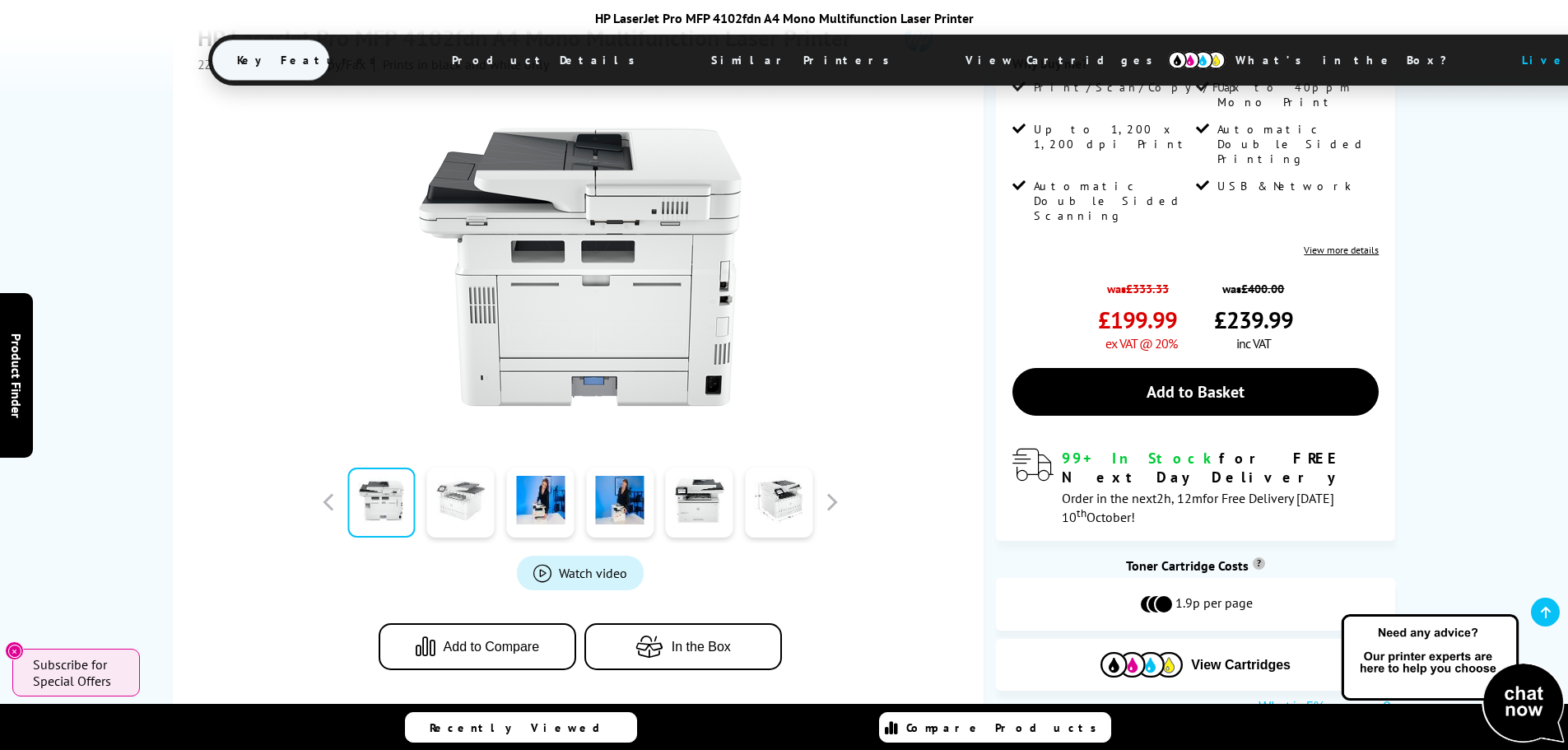
click at [471, 534] on link at bounding box center [460, 502] width 67 height 70
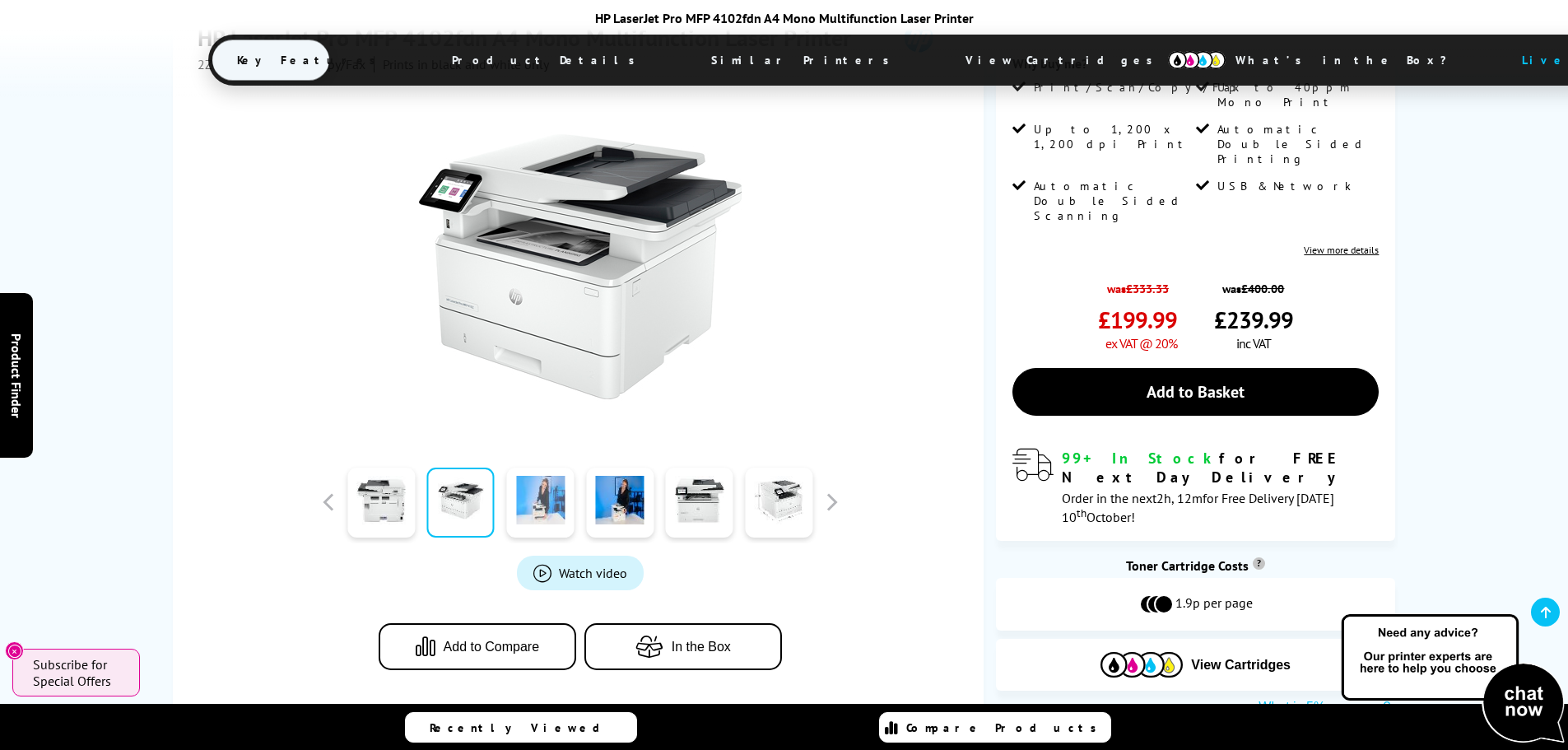
click at [551, 524] on link at bounding box center [539, 502] width 67 height 70
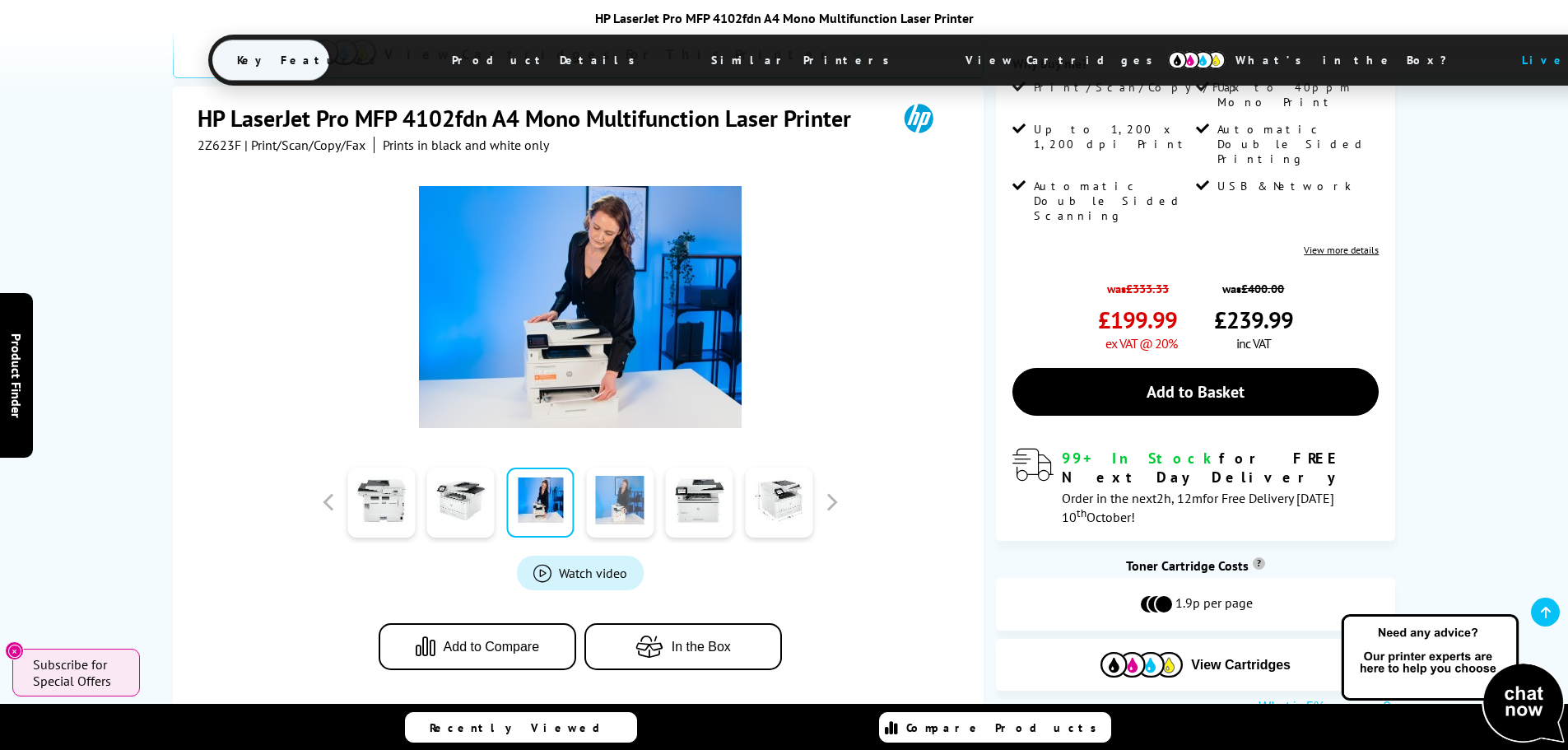
click at [630, 515] on link at bounding box center [619, 502] width 67 height 70
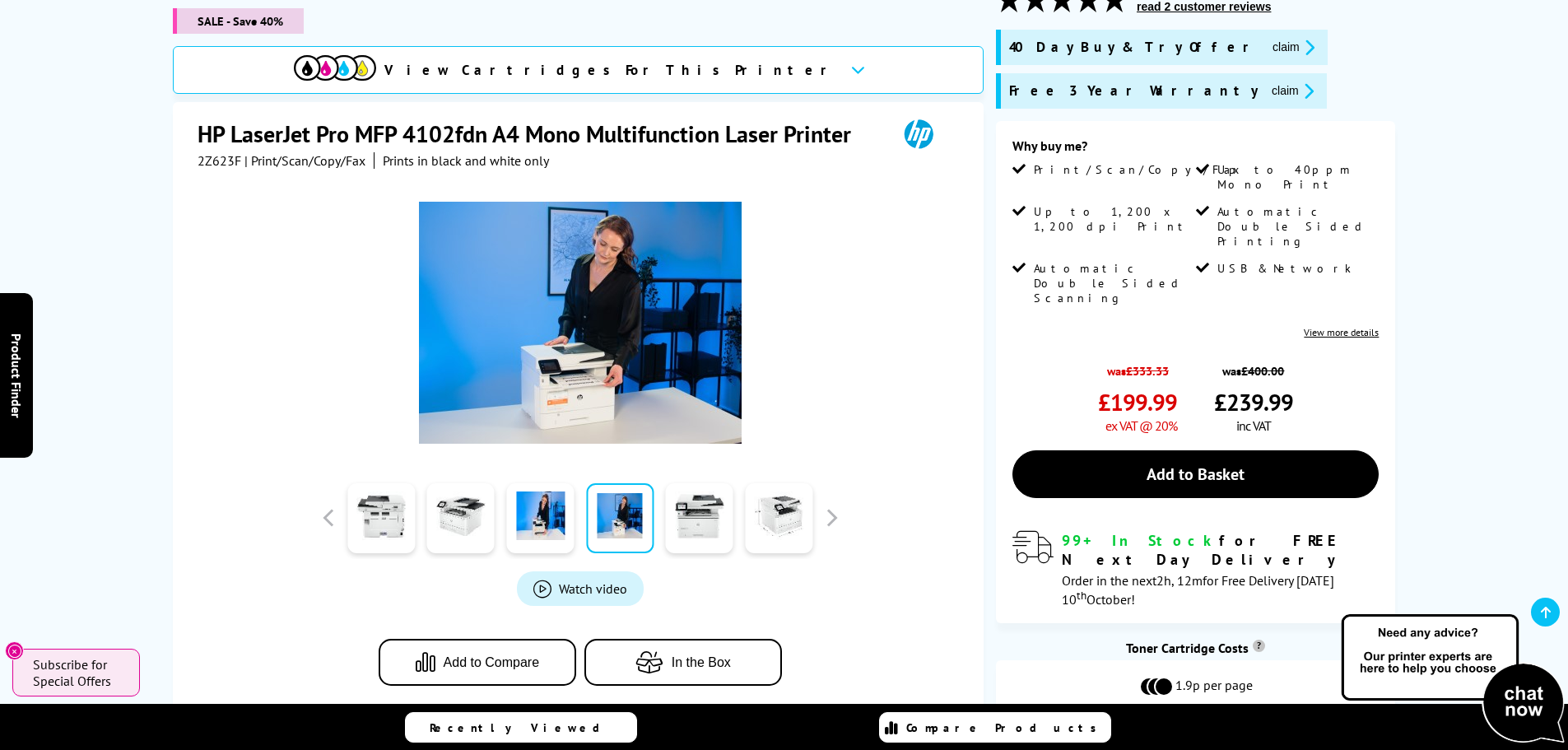
scroll to position [164, 0]
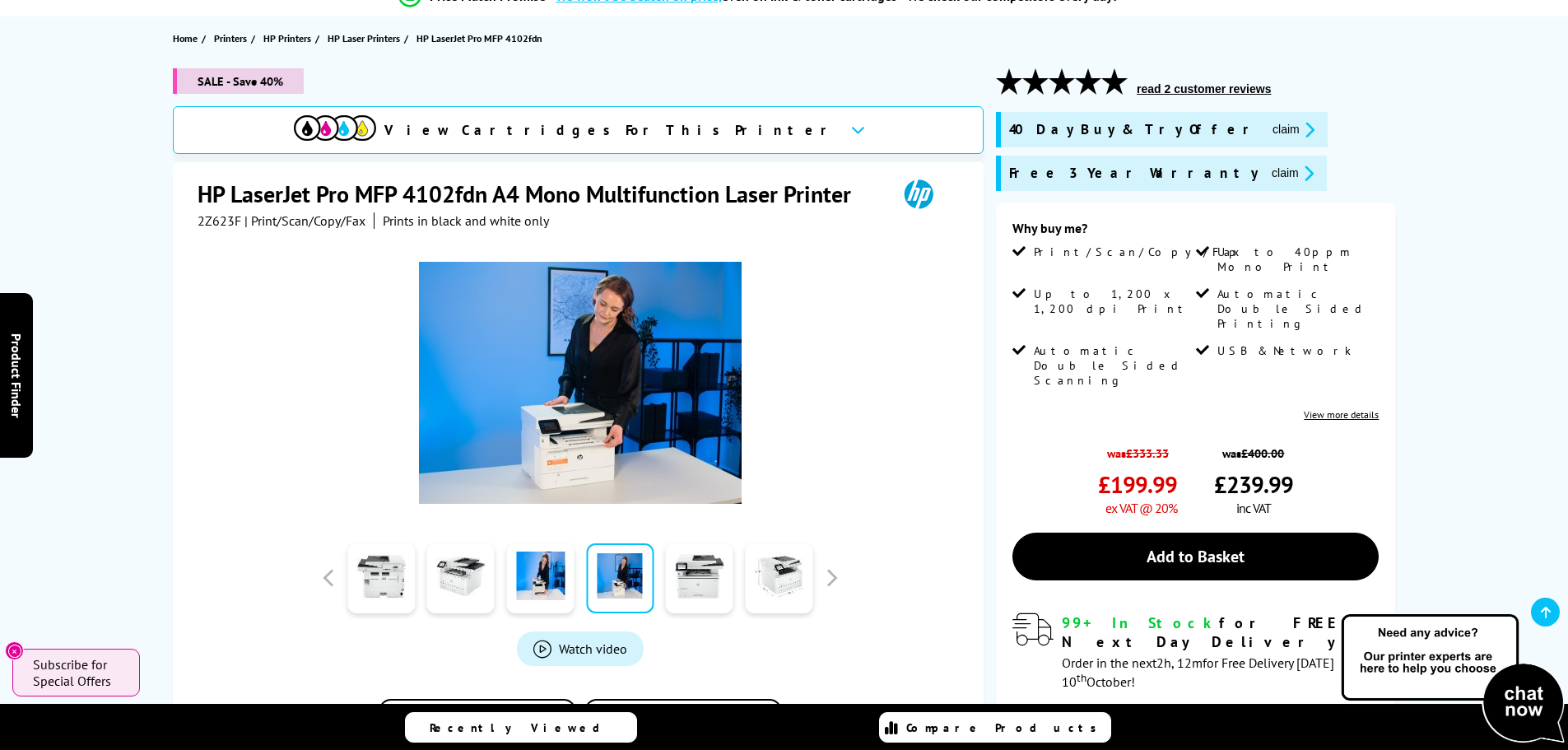
click at [1347, 408] on link "View more details" at bounding box center [1340, 414] width 75 height 12
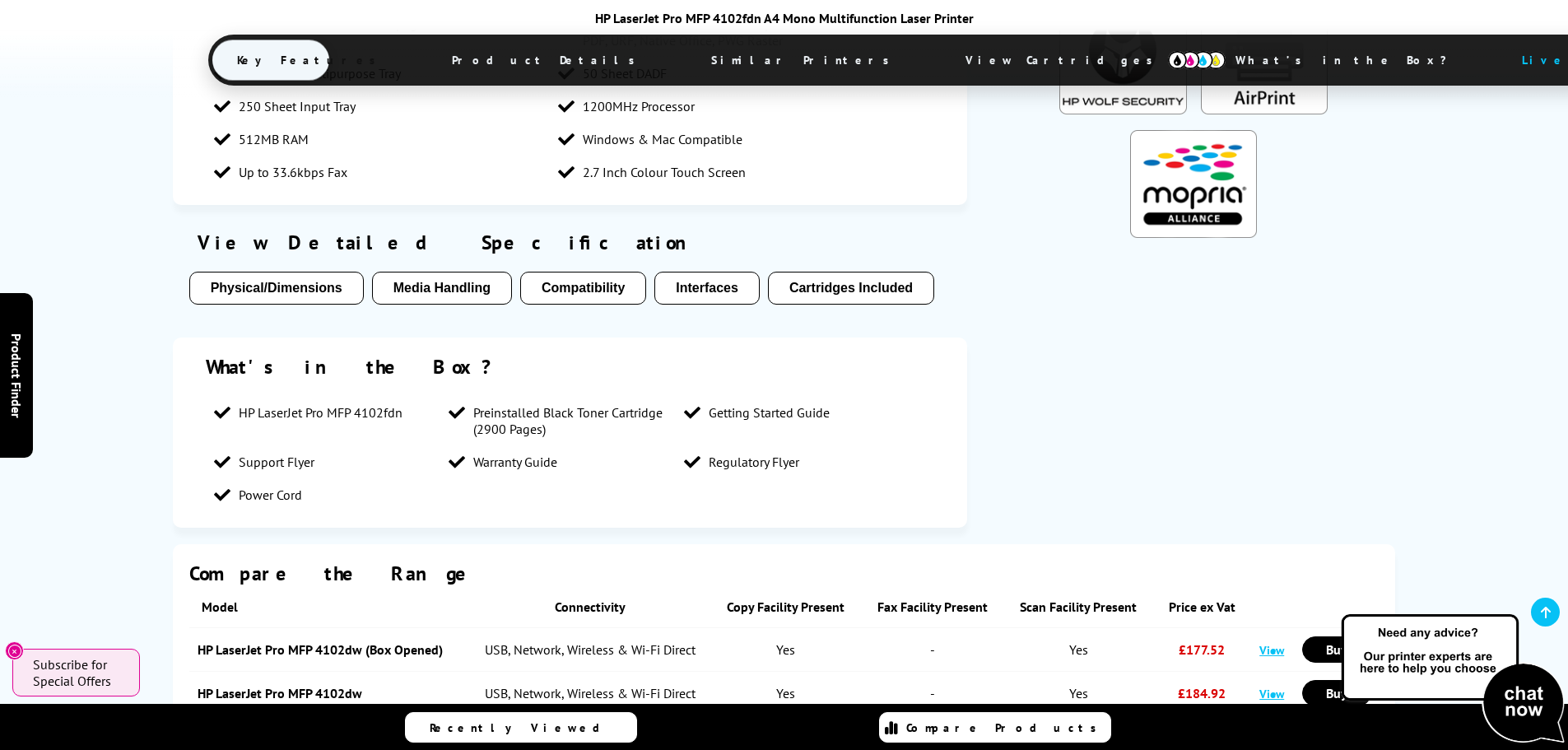
scroll to position [1482, 0]
click at [894, 304] on button "Cartridges Included" at bounding box center [850, 287] width 166 height 33
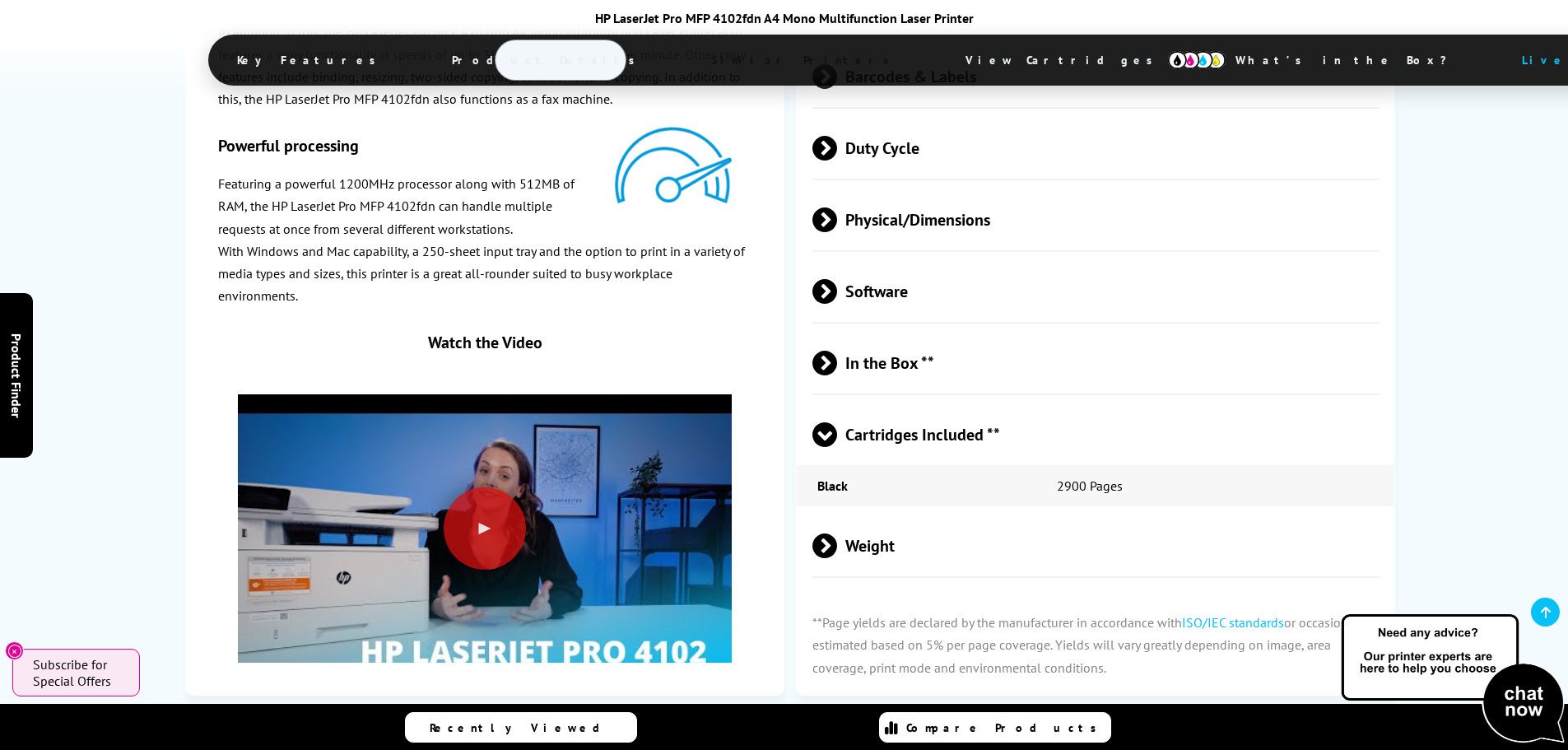
scroll to position [3298, 0]
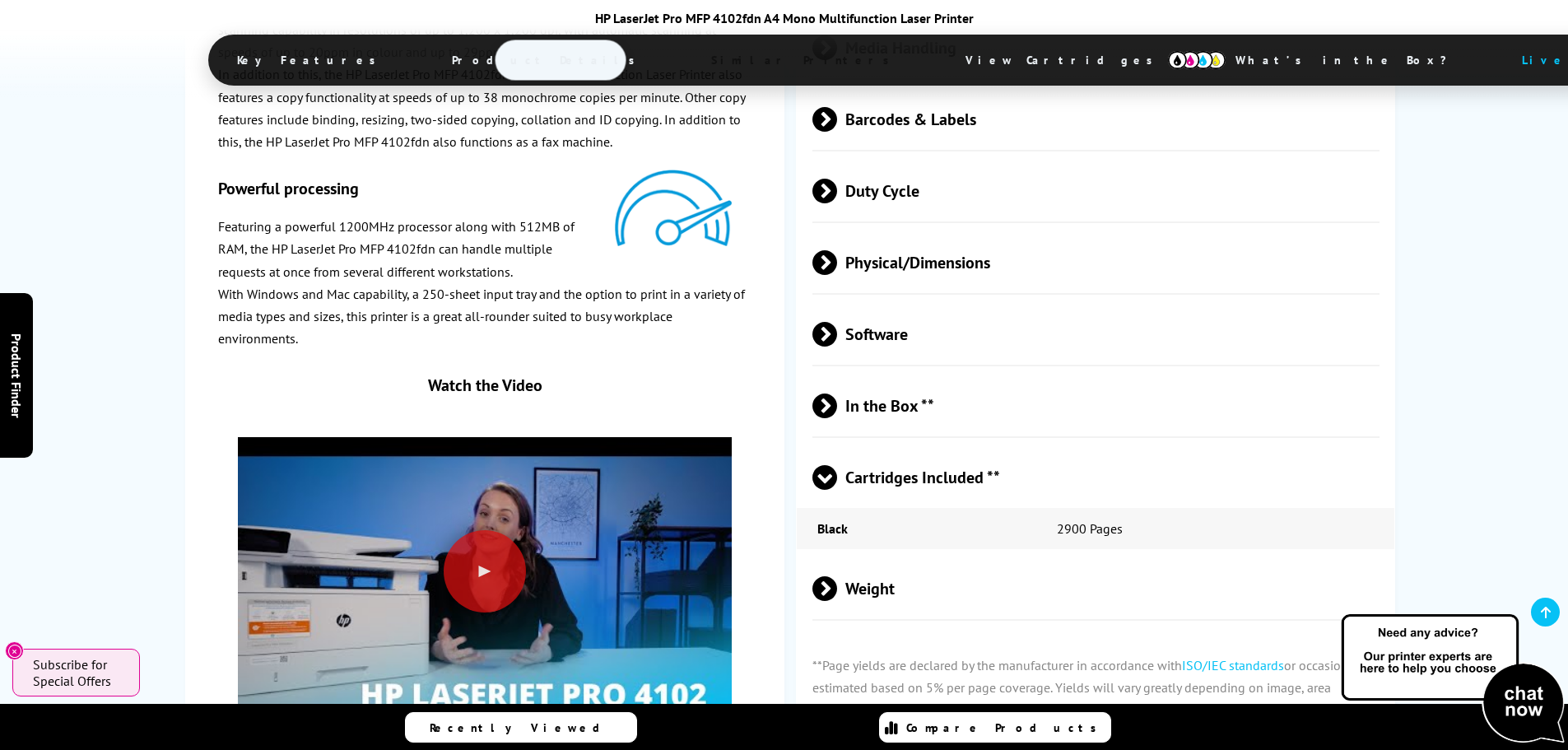
click at [837, 410] on span at bounding box center [837, 405] width 0 height 25
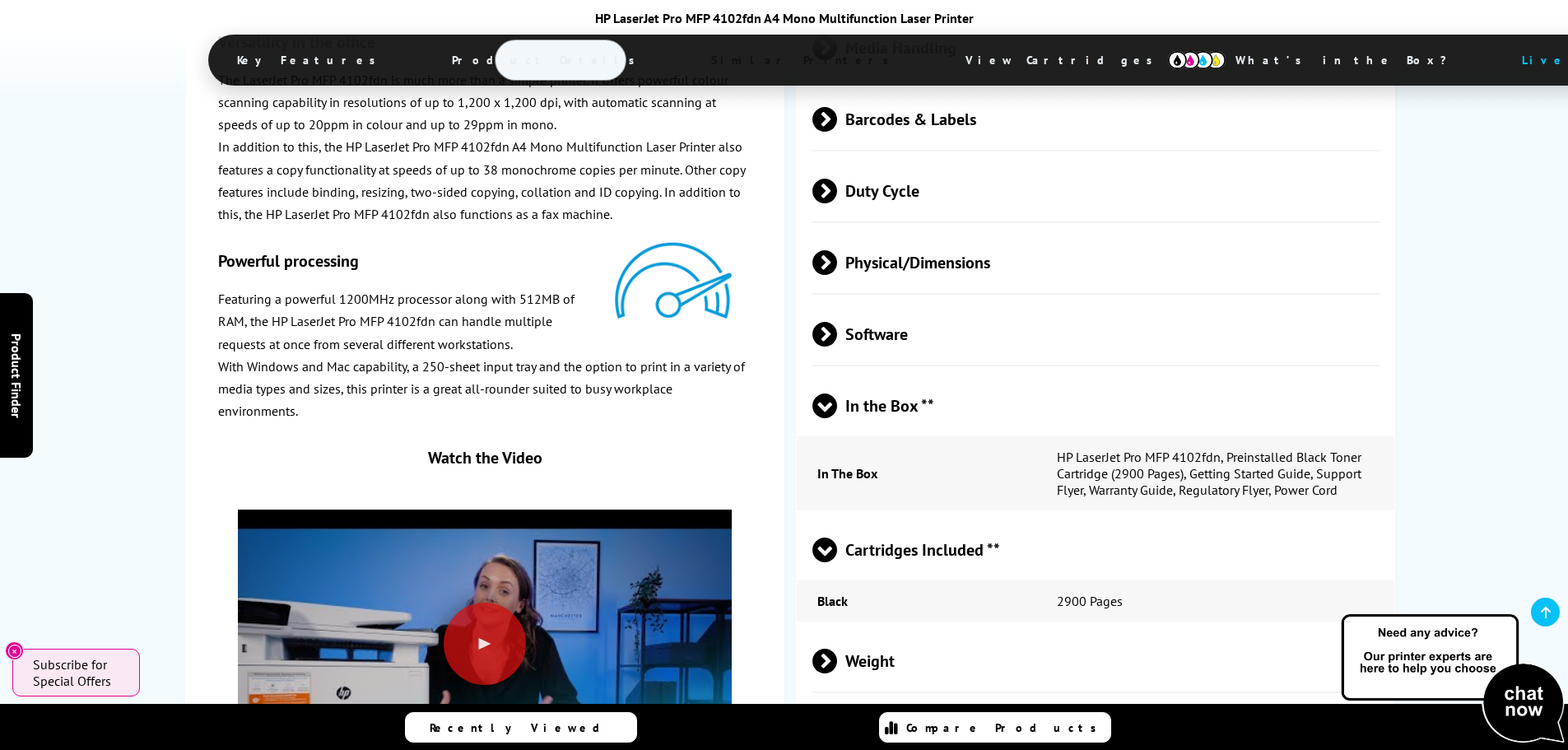
click at [826, 418] on span at bounding box center [825, 418] width 25 height 0
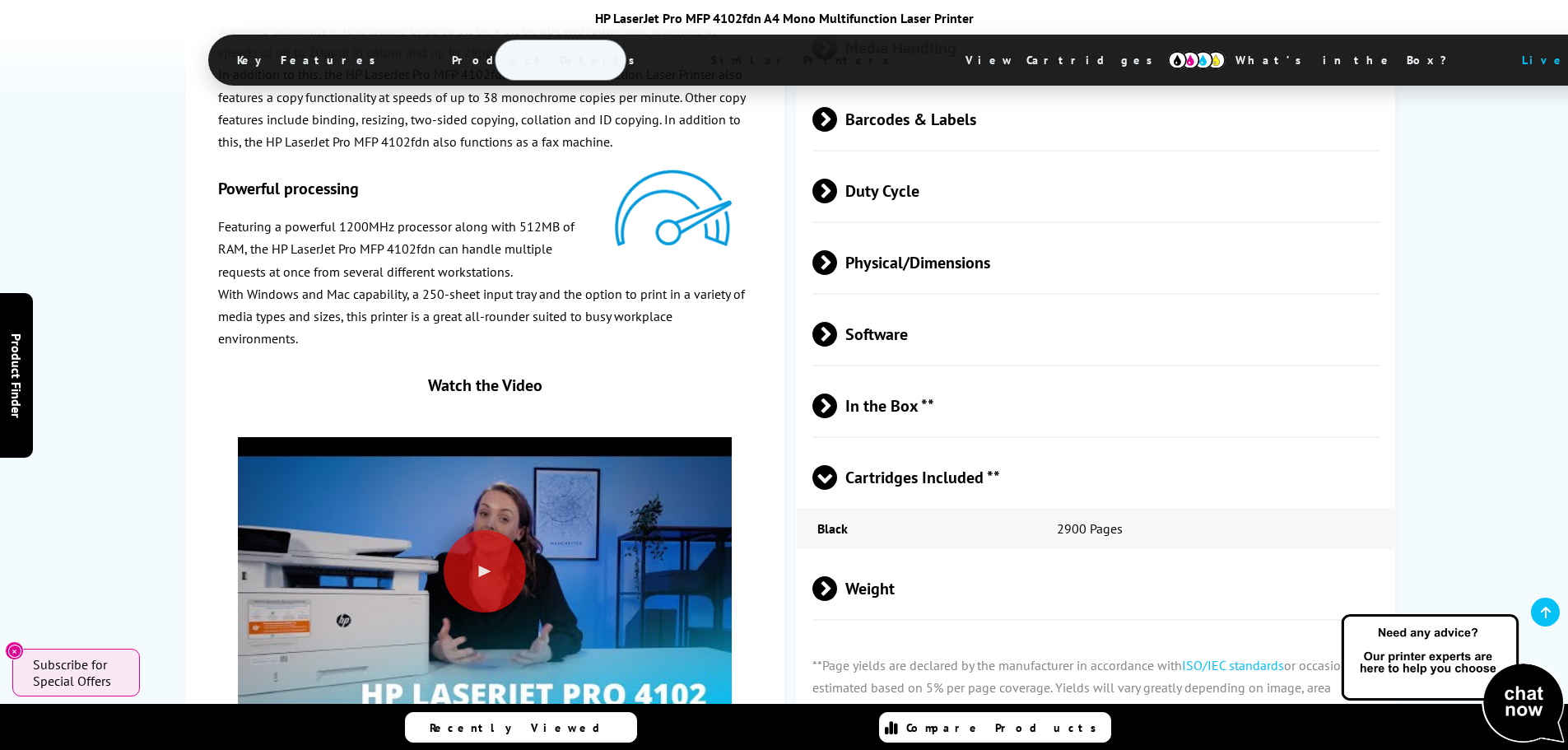
click at [837, 337] on span at bounding box center [837, 334] width 0 height 25
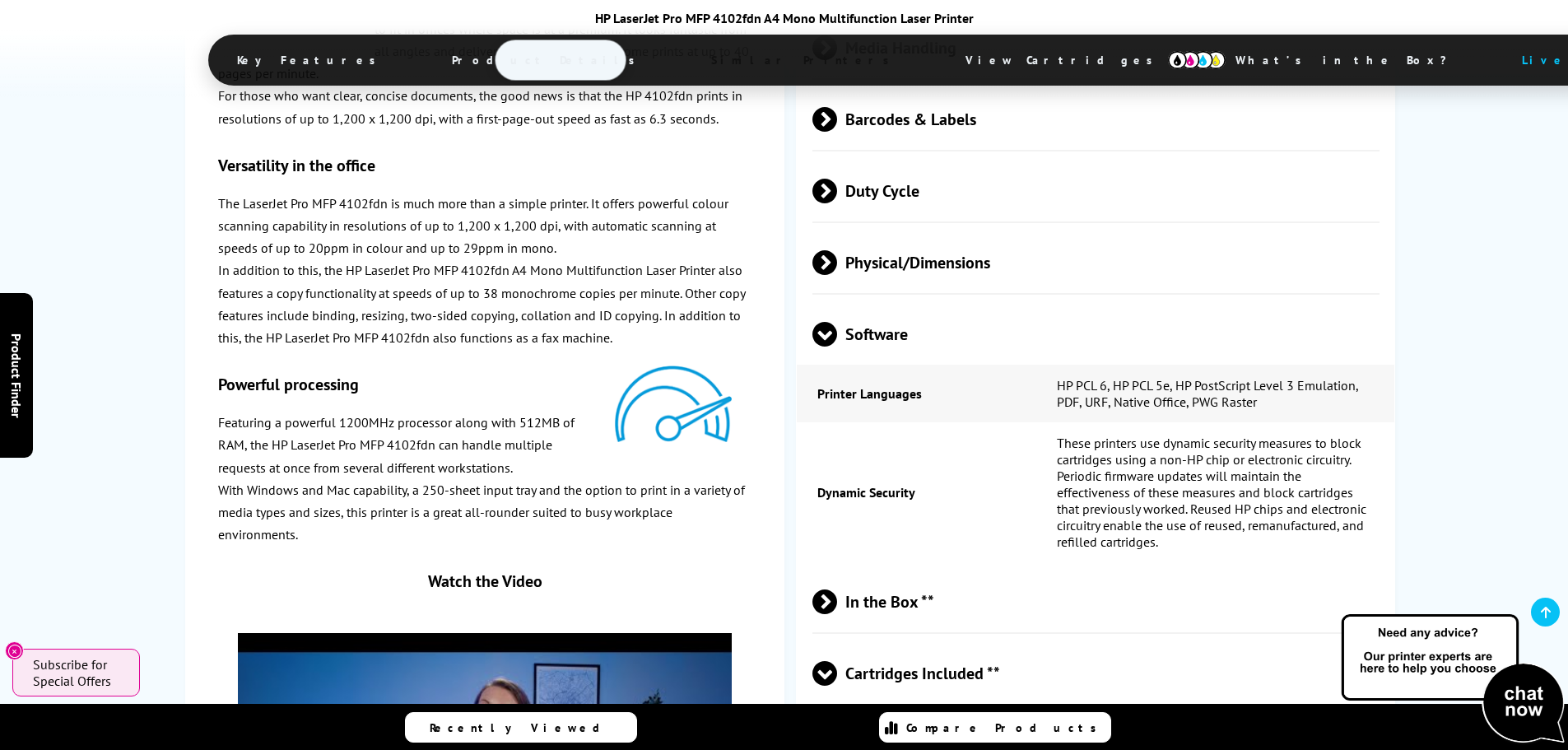
click at [828, 347] on span at bounding box center [825, 347] width 25 height 0
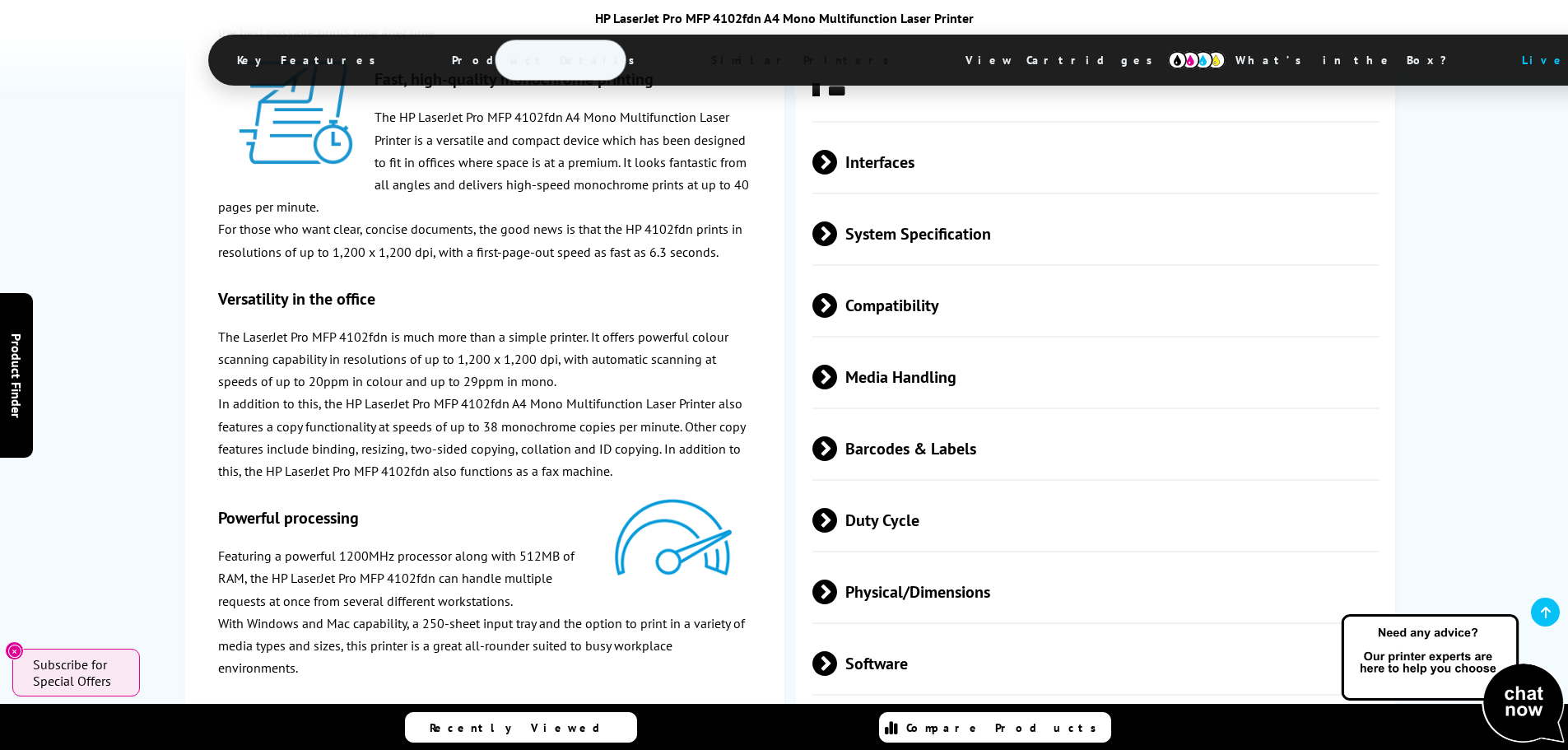
scroll to position [2887, 0]
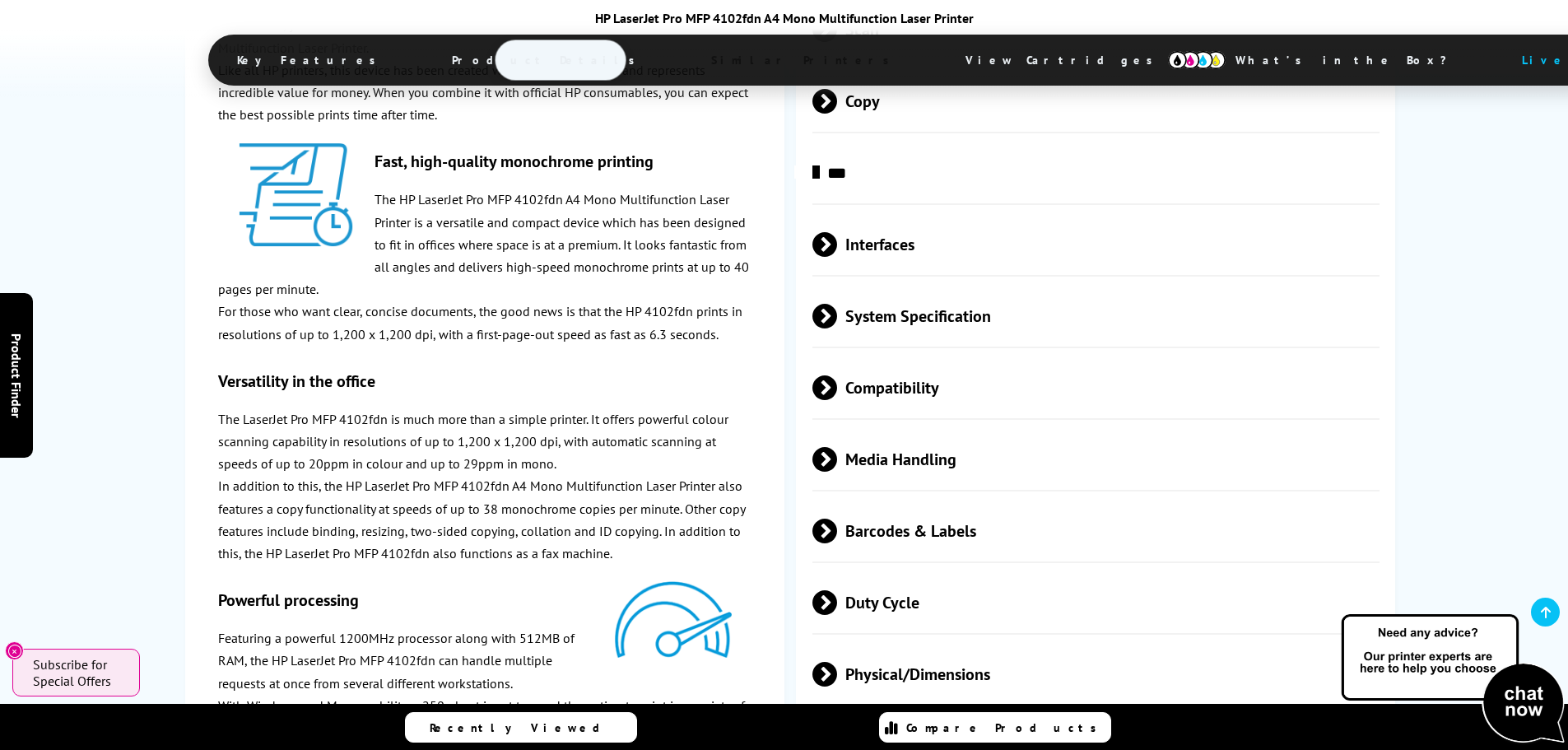
click at [837, 255] on span at bounding box center [837, 245] width 0 height 25
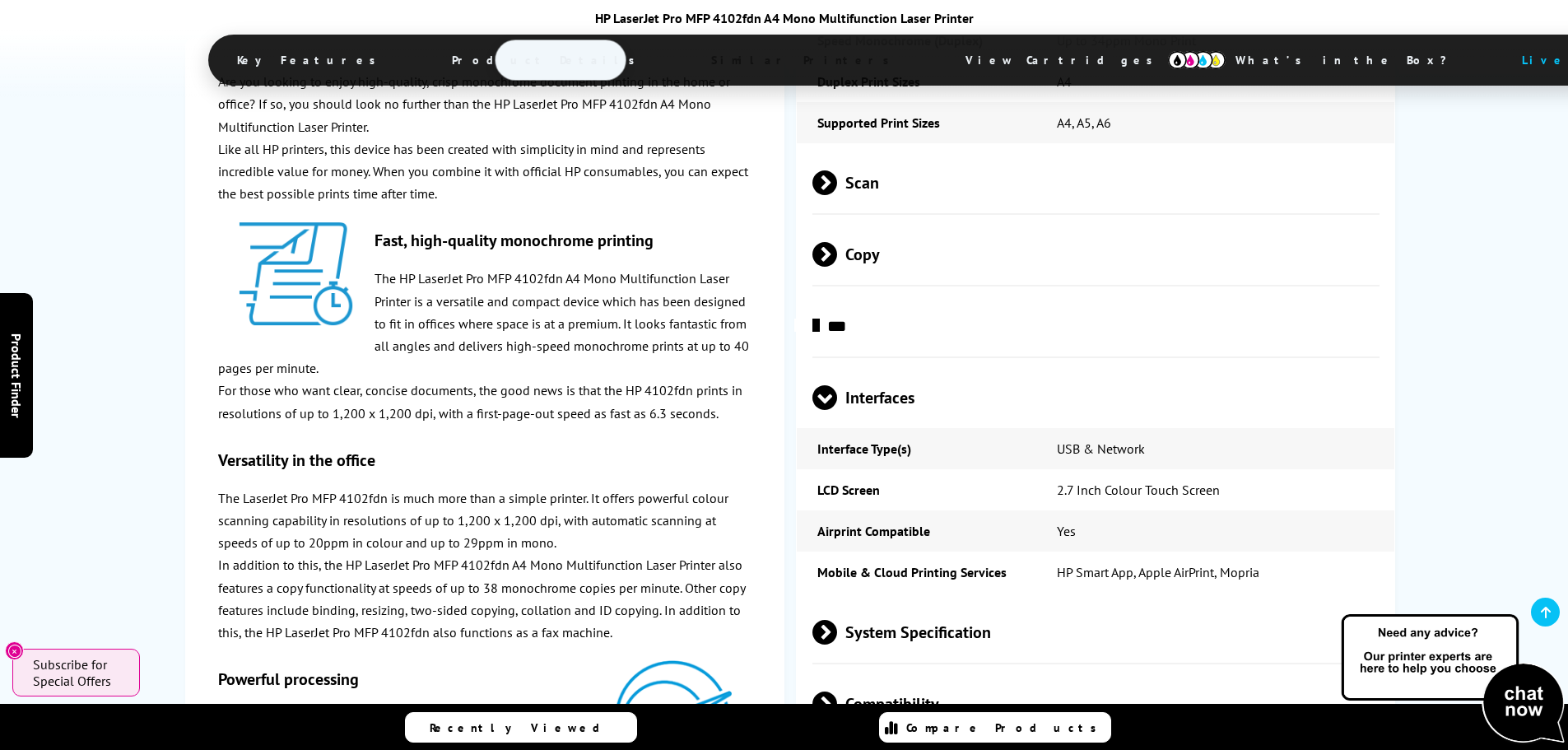
scroll to position [2722, 0]
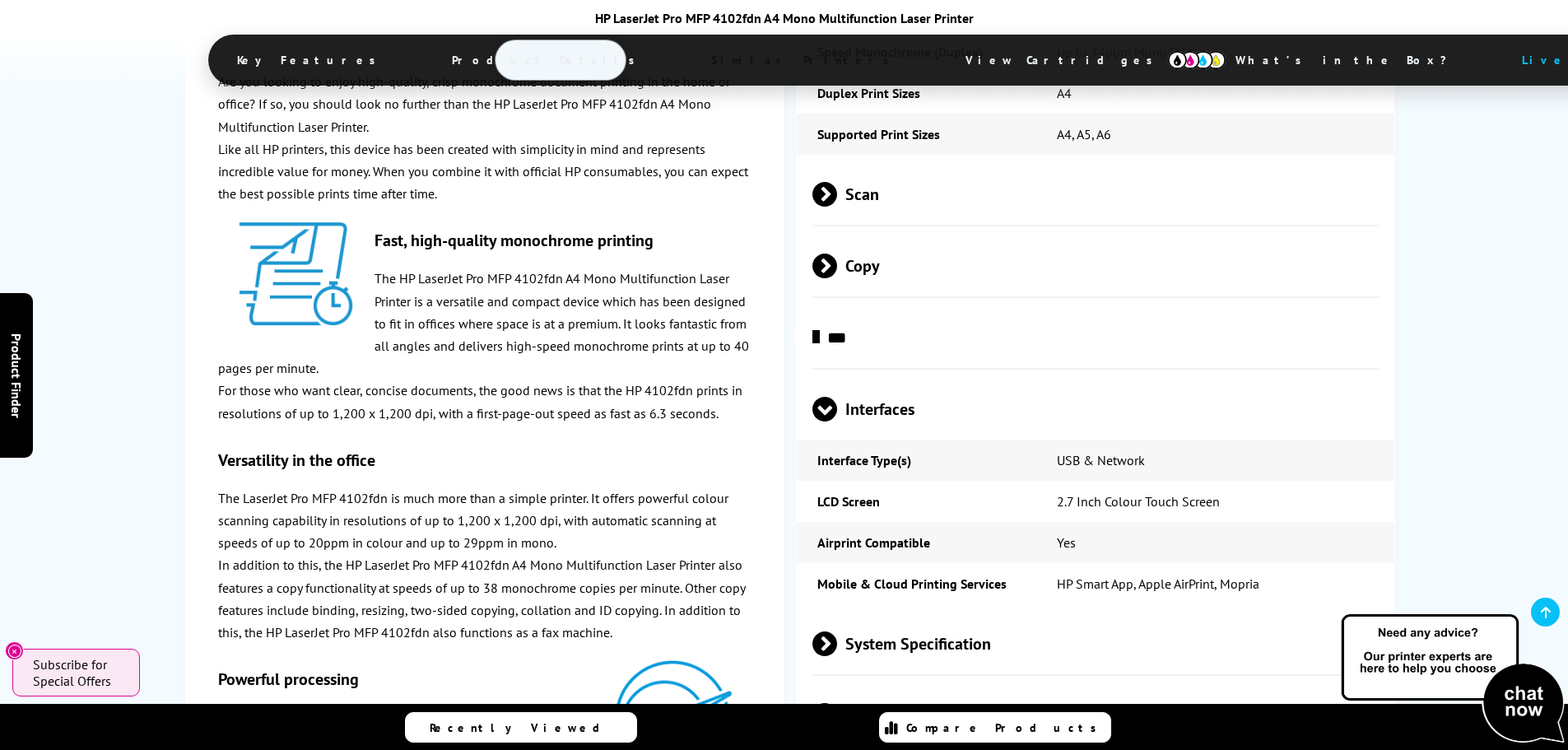
click at [827, 422] on span at bounding box center [825, 422] width 25 height 0
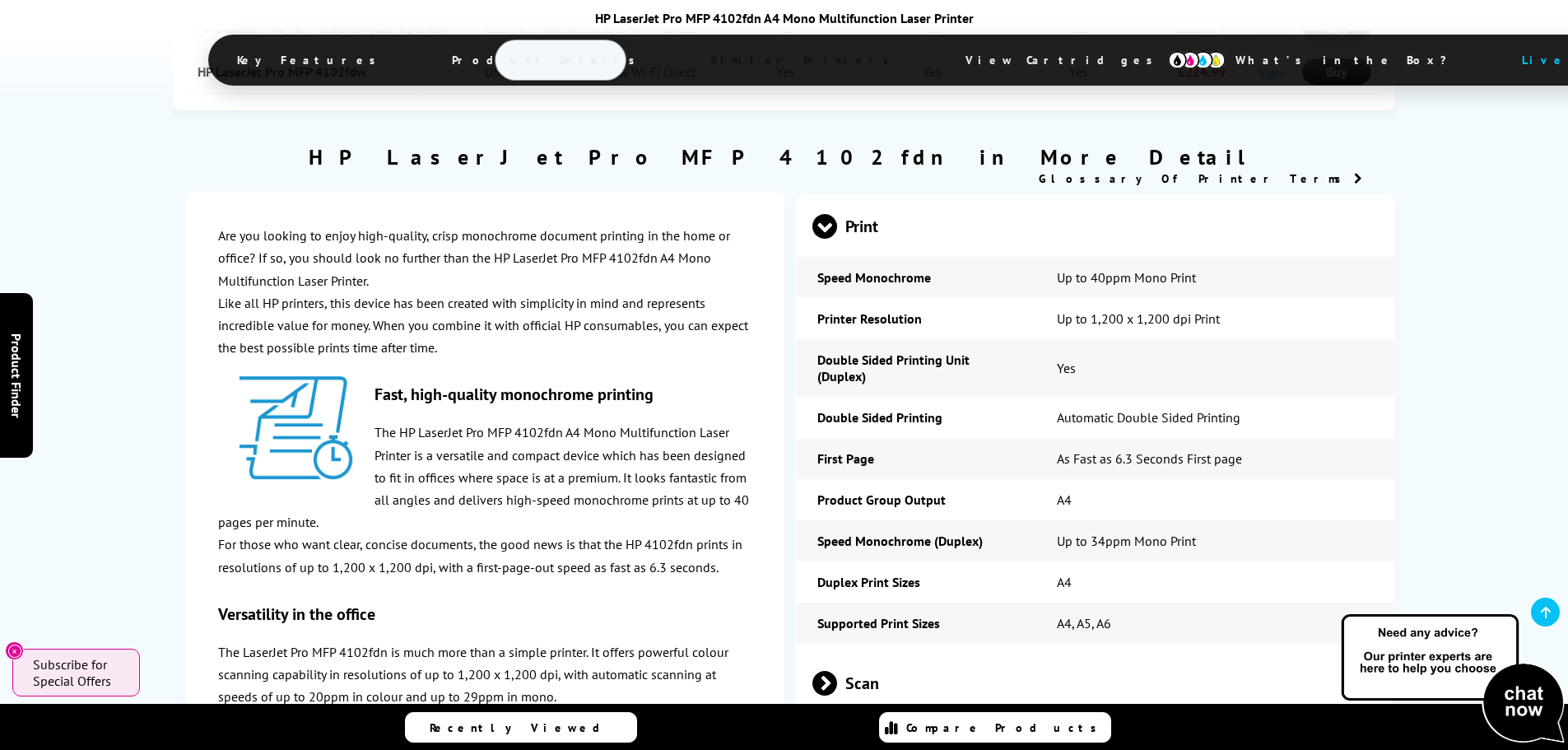
scroll to position [1981, 0]
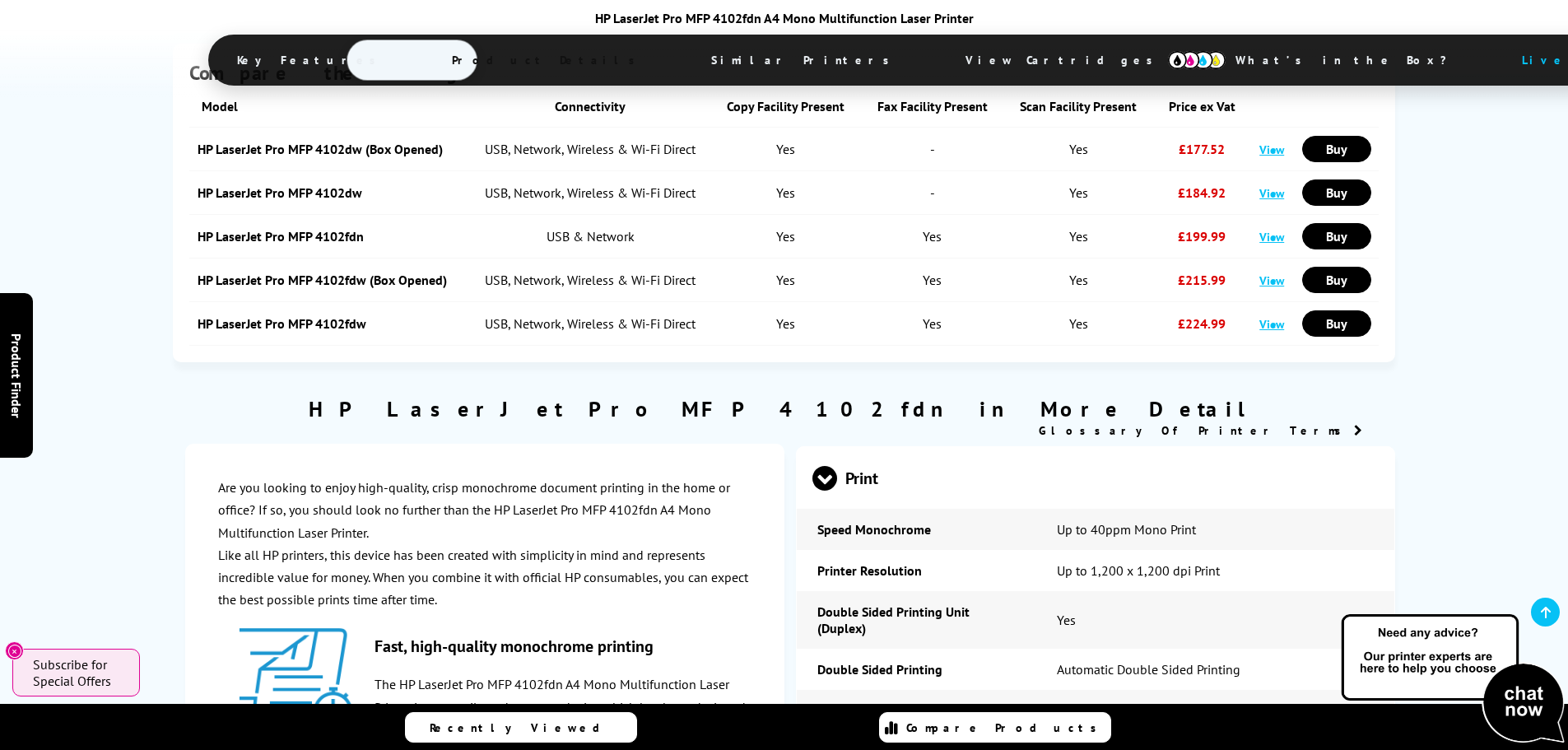
click at [1264, 199] on link "View" at bounding box center [1272, 193] width 25 height 15
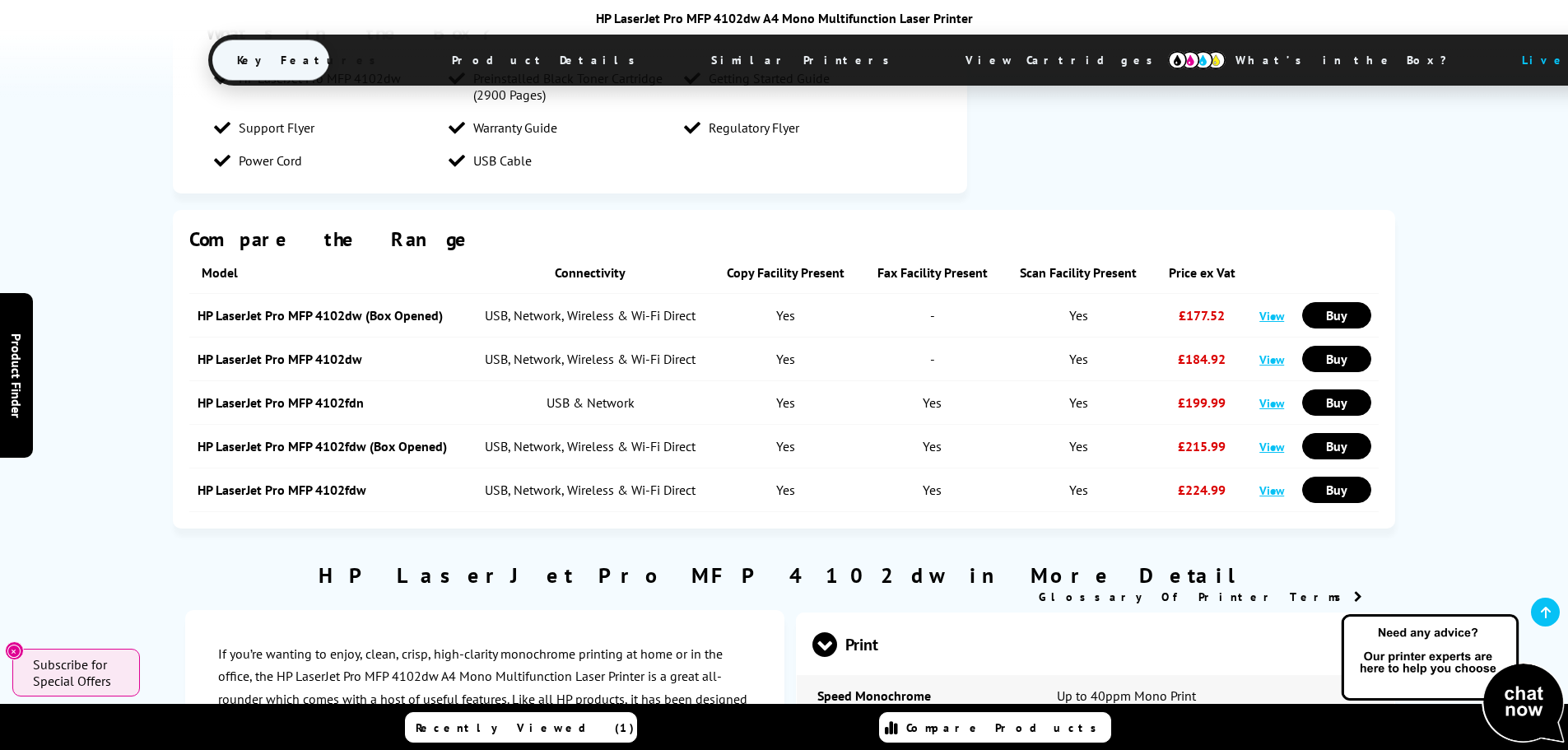
scroll to position [1811, 0]
